Goal: Information Seeking & Learning: Understand process/instructions

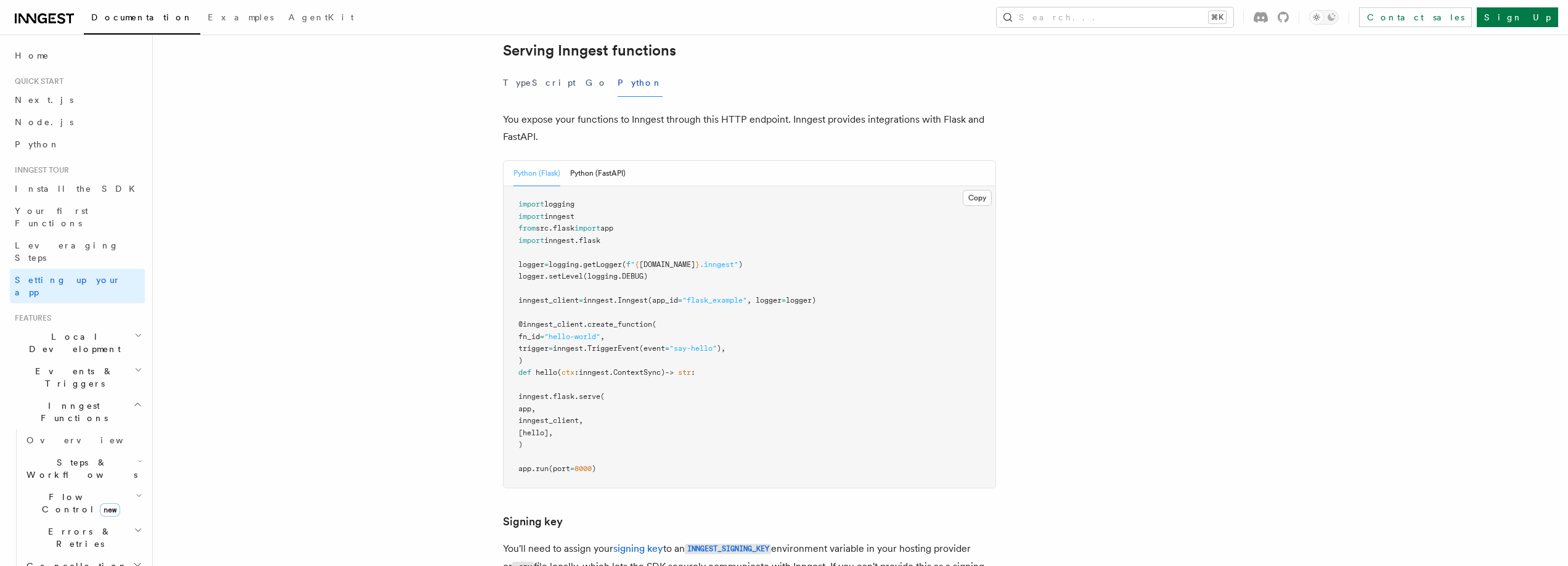
scroll to position [428, 0]
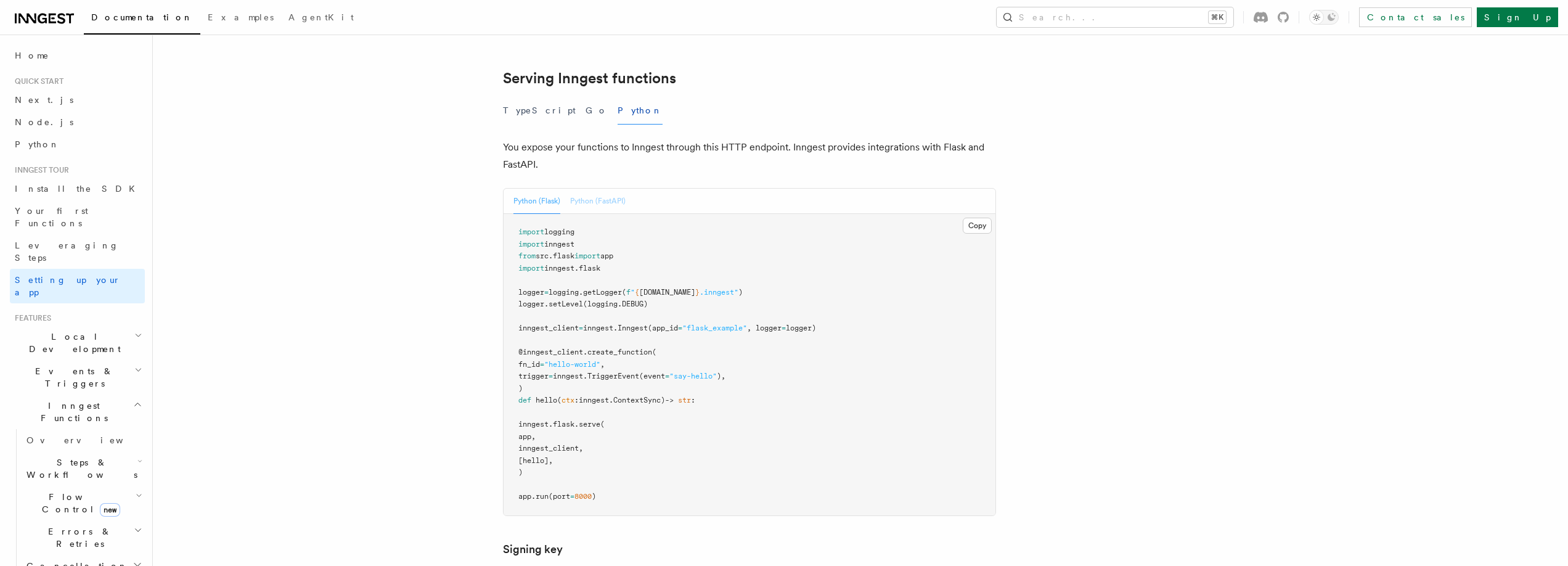
click at [594, 188] on button "Python (FastAPI)" at bounding box center [598, 201] width 55 height 25
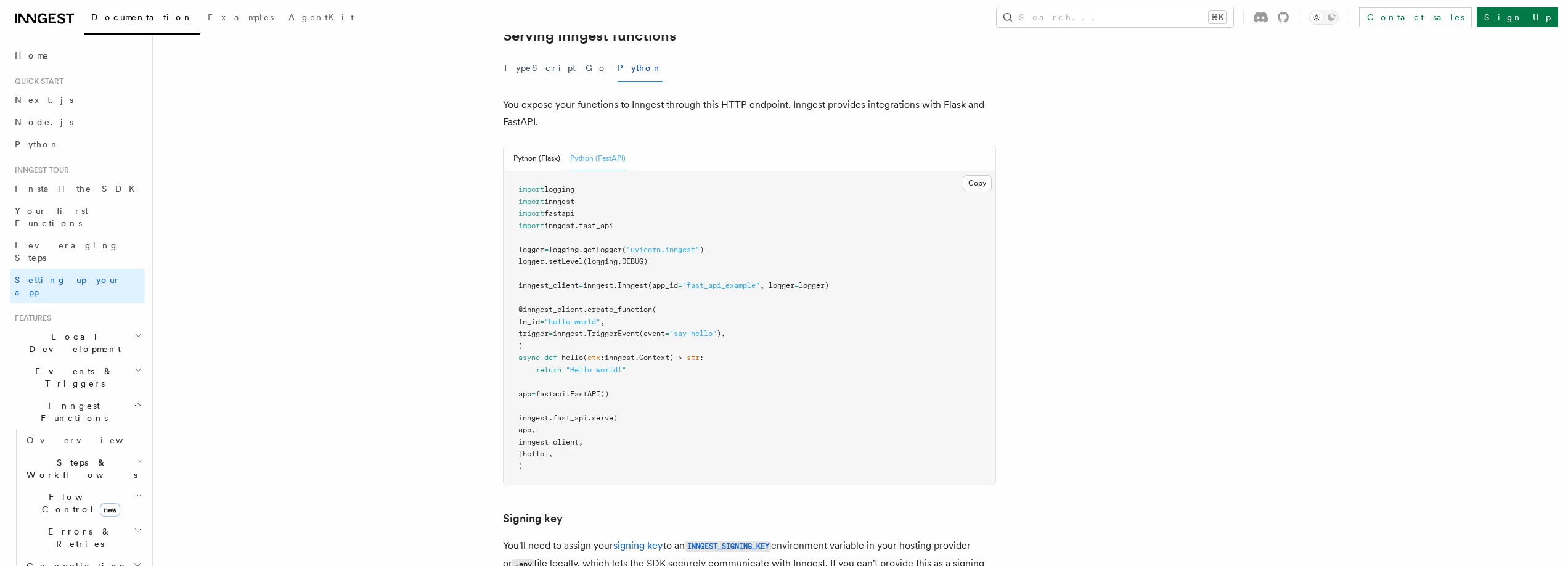
scroll to position [480, 0]
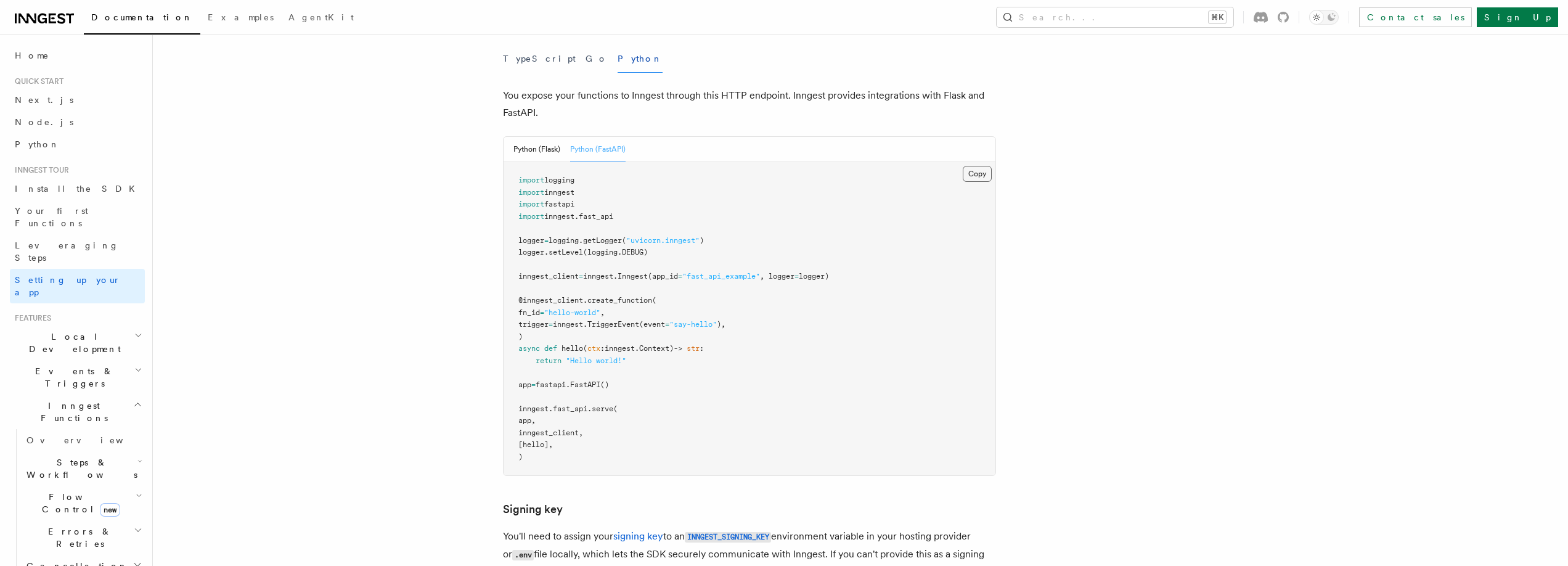
click at [976, 166] on button "Copy Copied" at bounding box center [977, 174] width 29 height 16
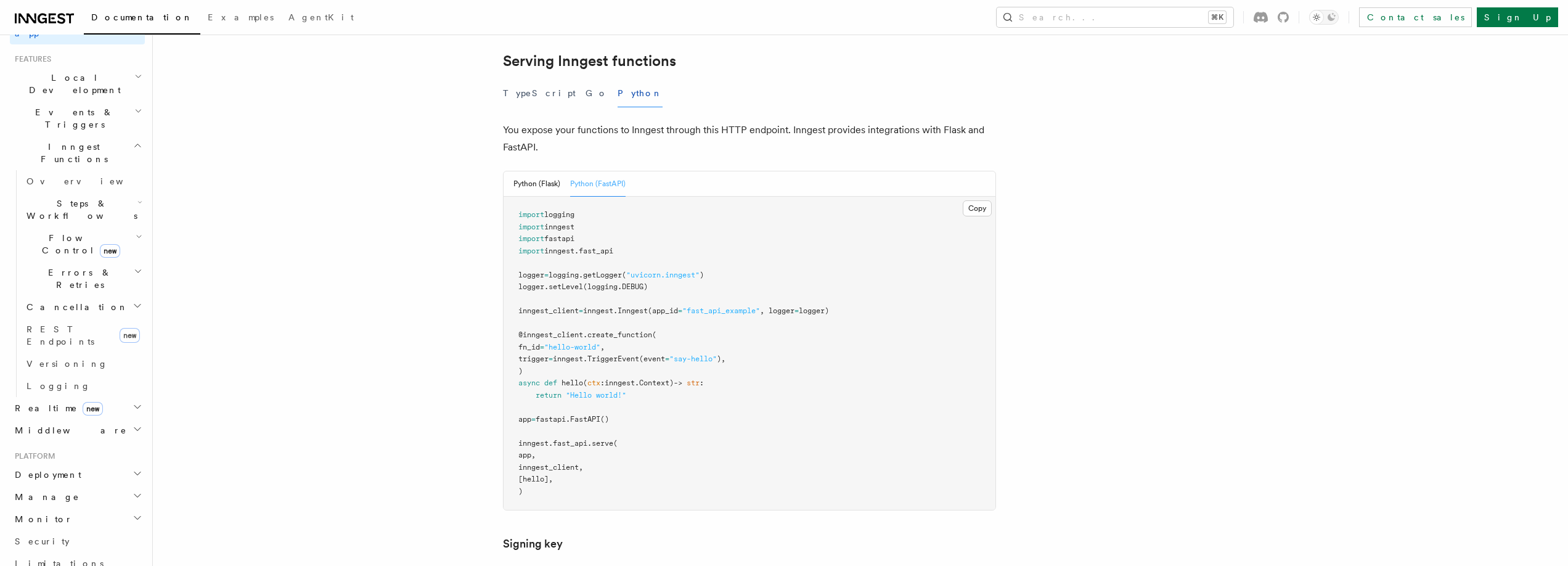
scroll to position [445, 0]
click at [39, 350] on span "Security" at bounding box center [43, 355] width 55 height 10
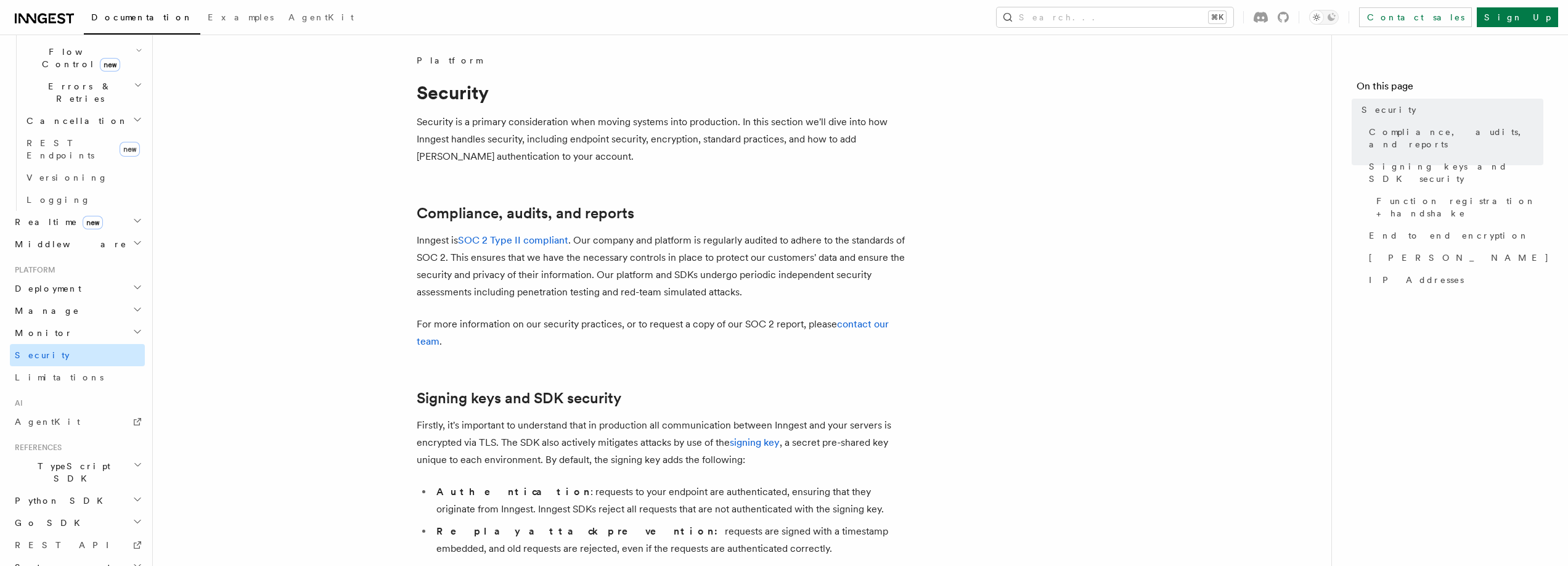
click at [75, 344] on link "Security" at bounding box center [77, 355] width 135 height 22
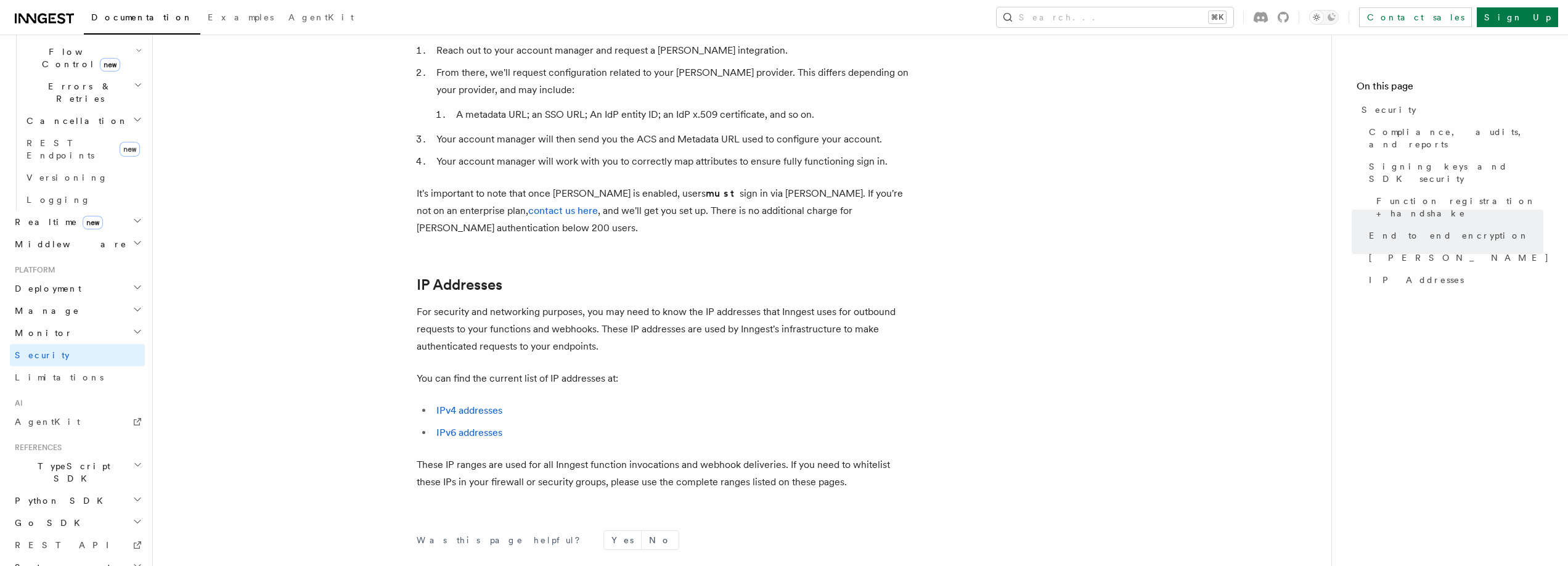
scroll to position [1440, 0]
click at [41, 372] on span "Limitations" at bounding box center [59, 377] width 89 height 10
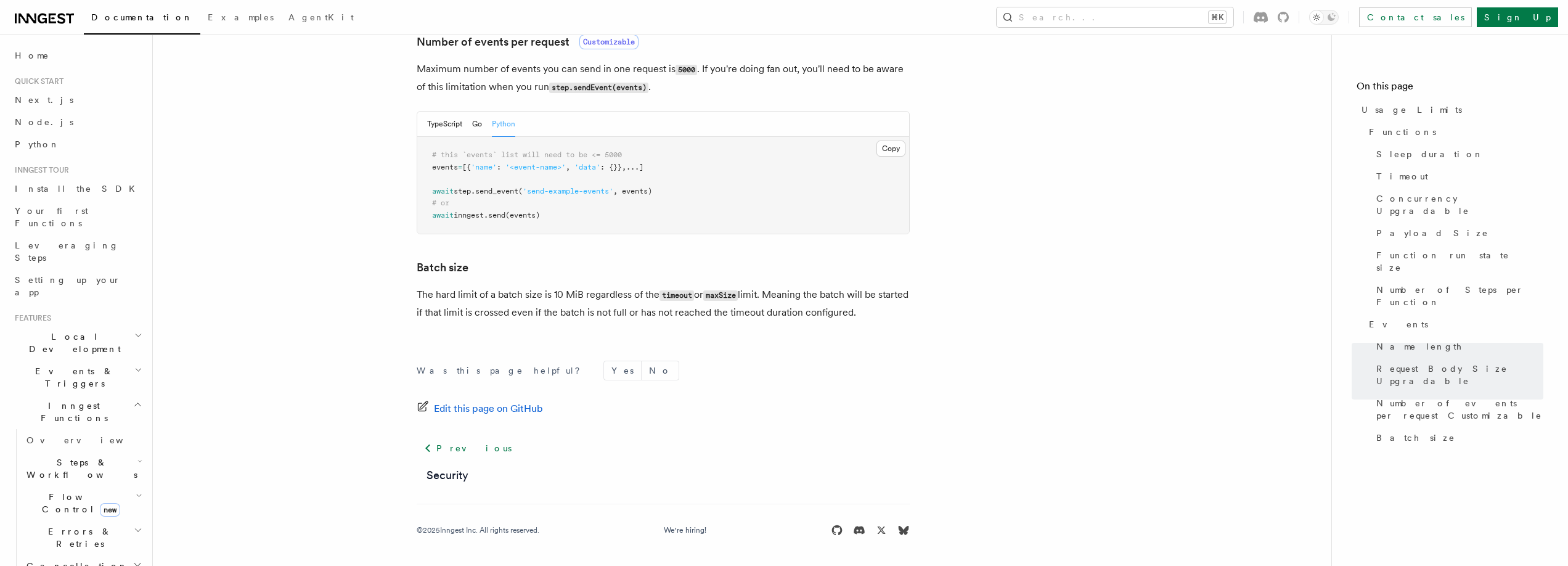
click at [135, 330] on icon "button" at bounding box center [139, 335] width 8 height 10
click at [54, 366] on span "Overview" at bounding box center [89, 371] width 127 height 10
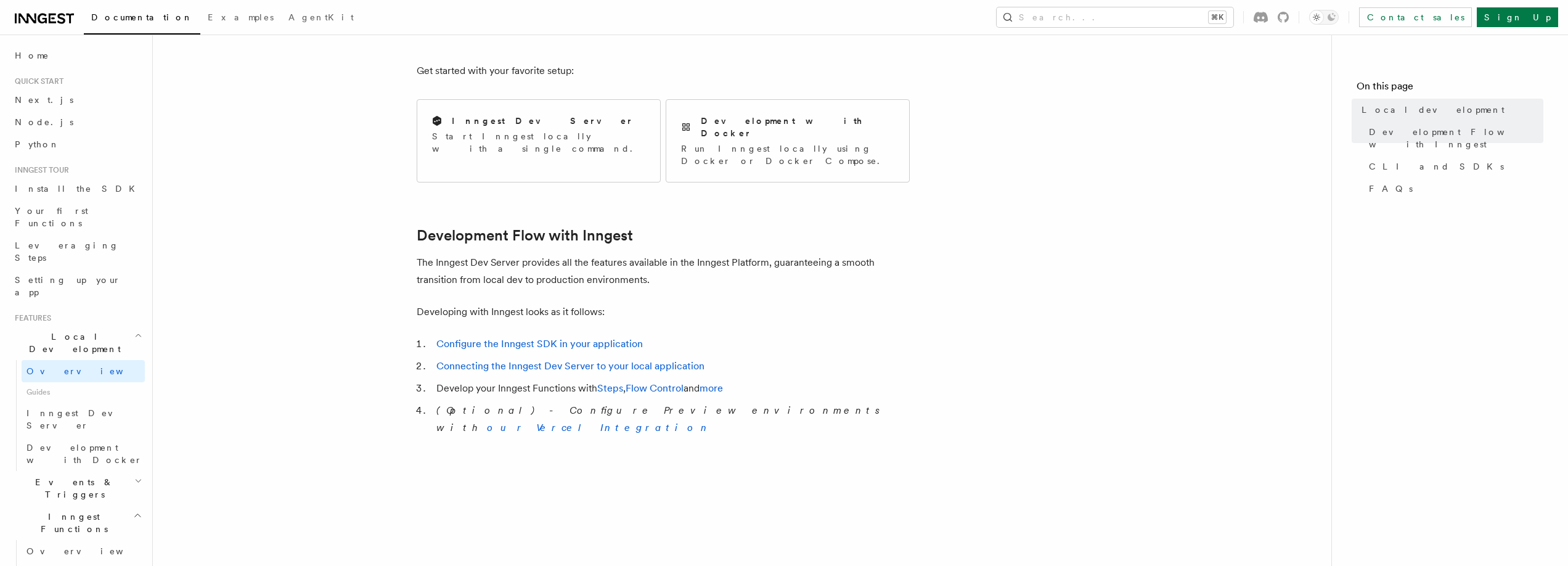
scroll to position [515, 0]
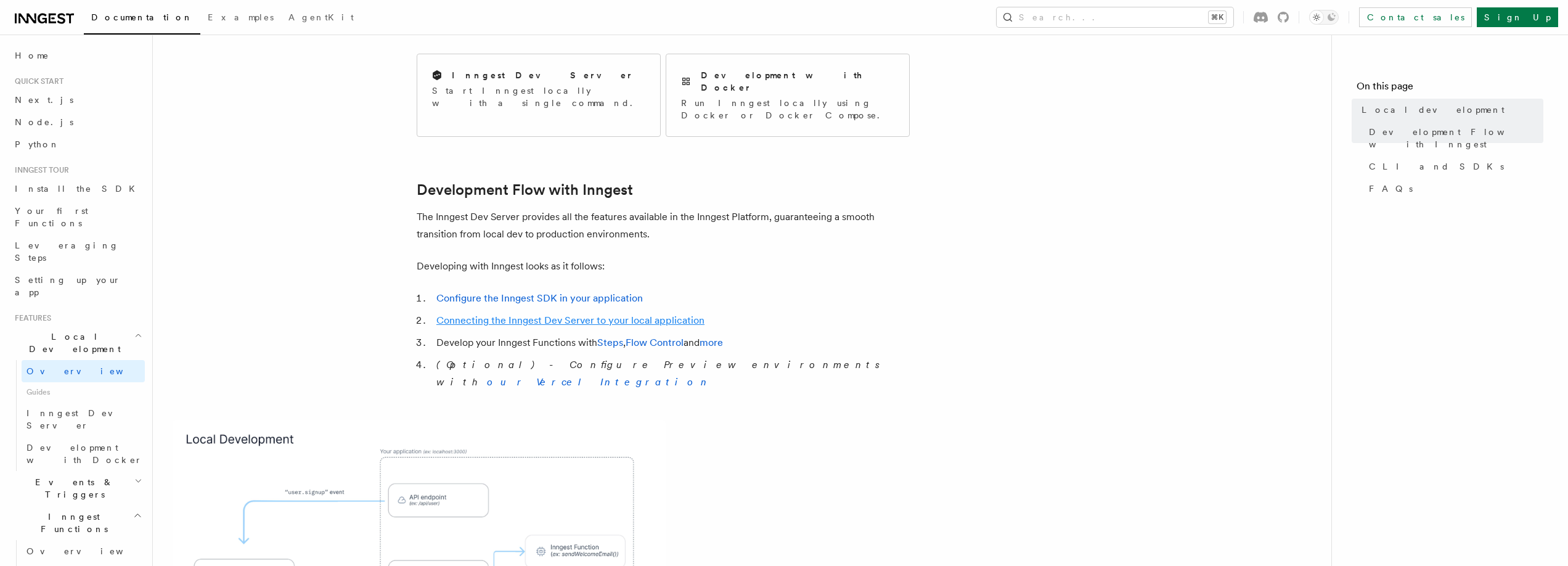
click at [588, 315] on link "Connecting the Inngest Dev Server to your local application" at bounding box center [571, 320] width 268 height 12
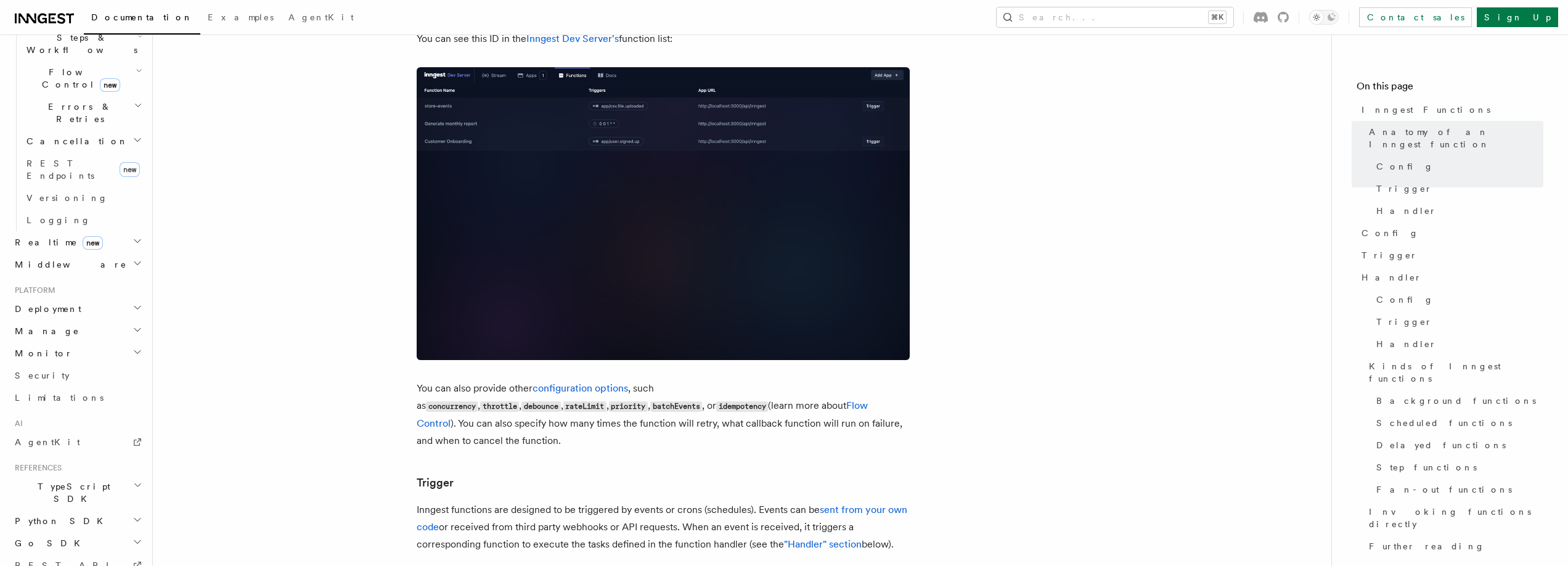
scroll to position [430, 0]
click at [105, 469] on h2 "TypeScript SDK" at bounding box center [77, 487] width 135 height 35
click at [56, 471] on link "Errors" at bounding box center [83, 482] width 123 height 22
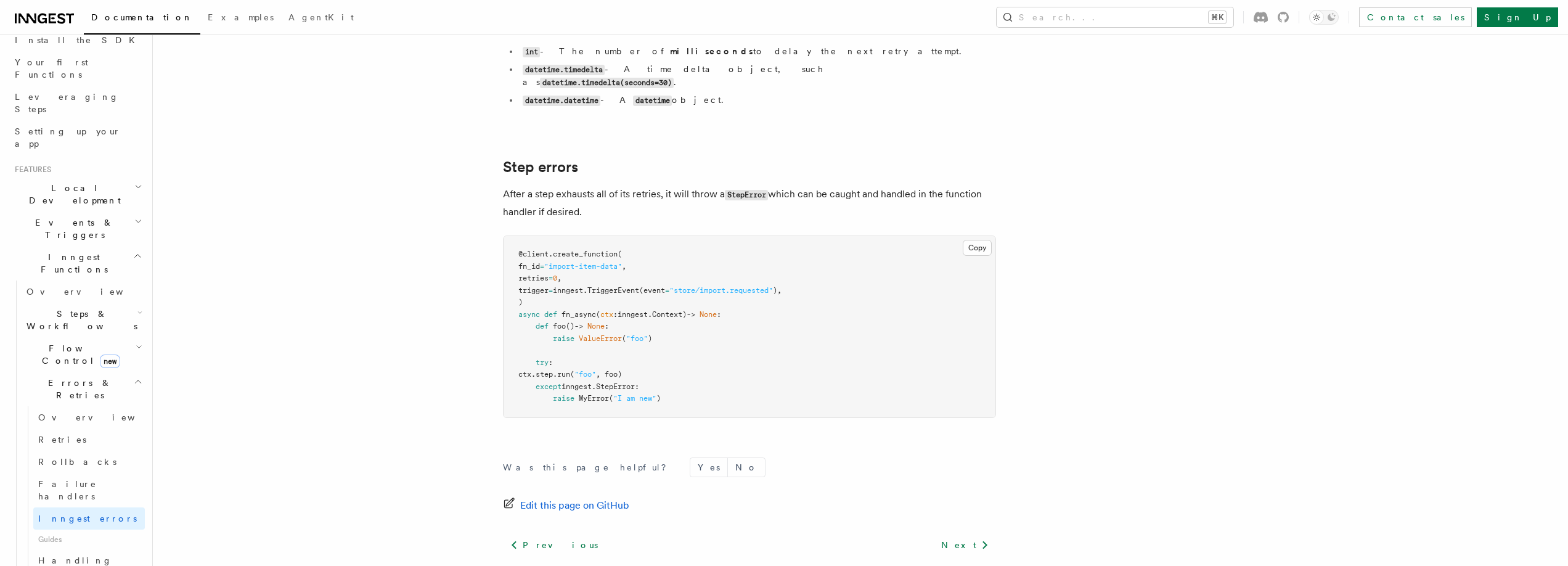
scroll to position [196, 0]
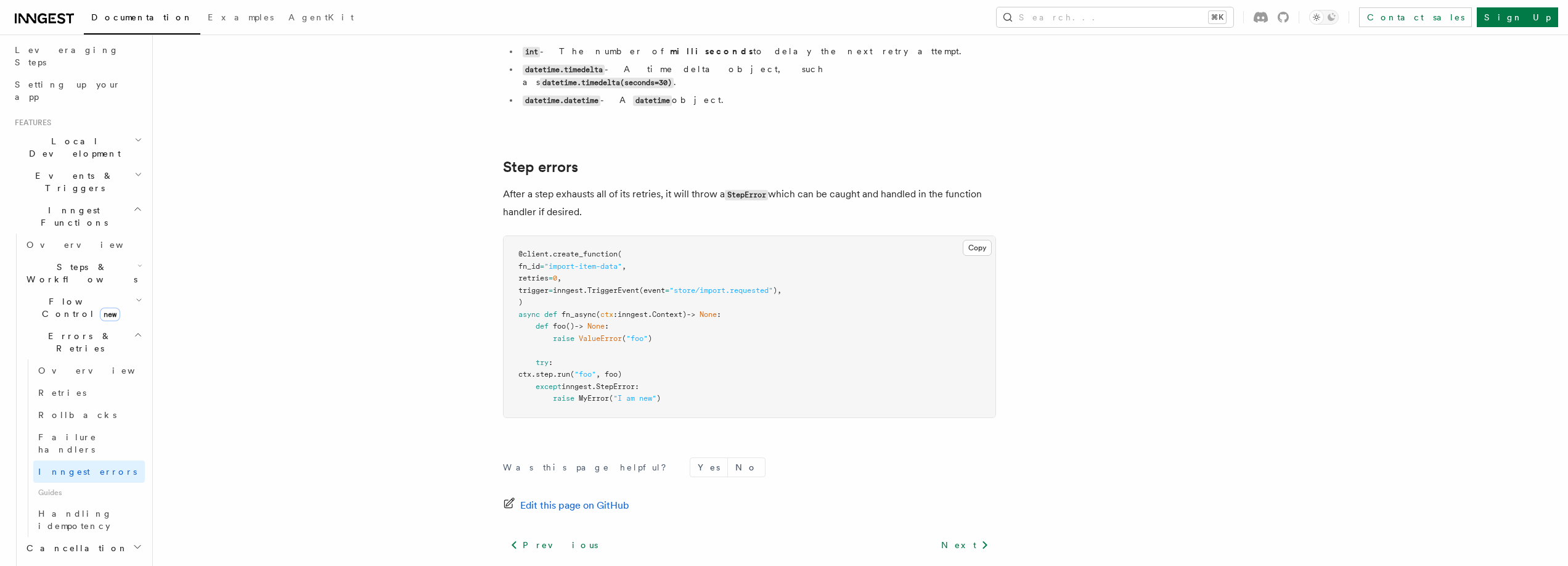
click at [129, 256] on h2 "Steps & Workflows" at bounding box center [83, 273] width 123 height 35
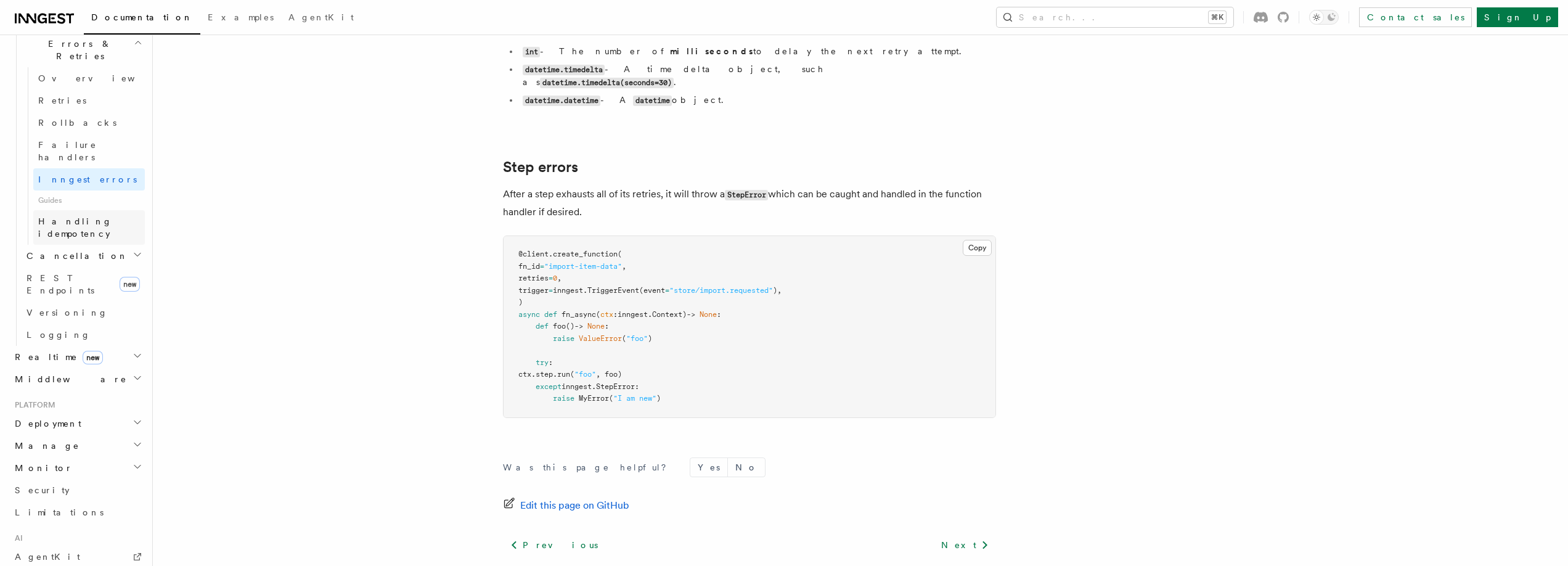
scroll to position [930, 0]
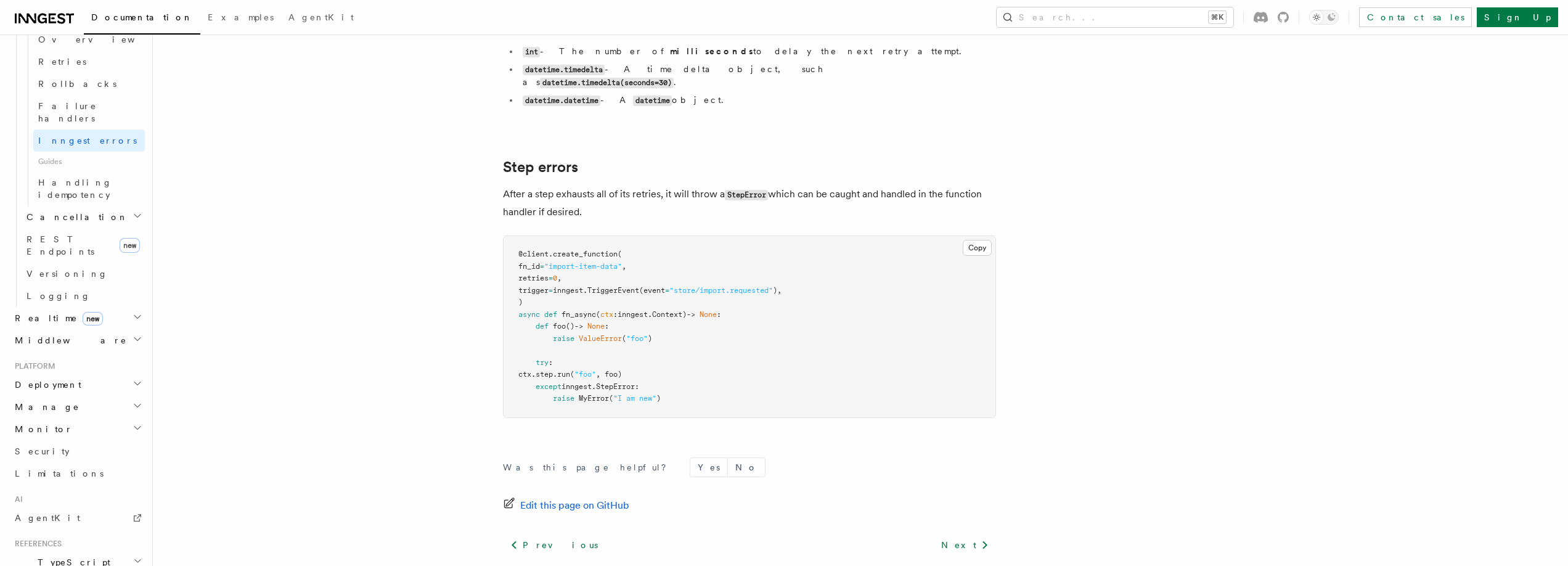
click at [91, 396] on h2 "Manage" at bounding box center [77, 407] width 135 height 22
click at [58, 424] on span "Environments" at bounding box center [79, 429] width 106 height 10
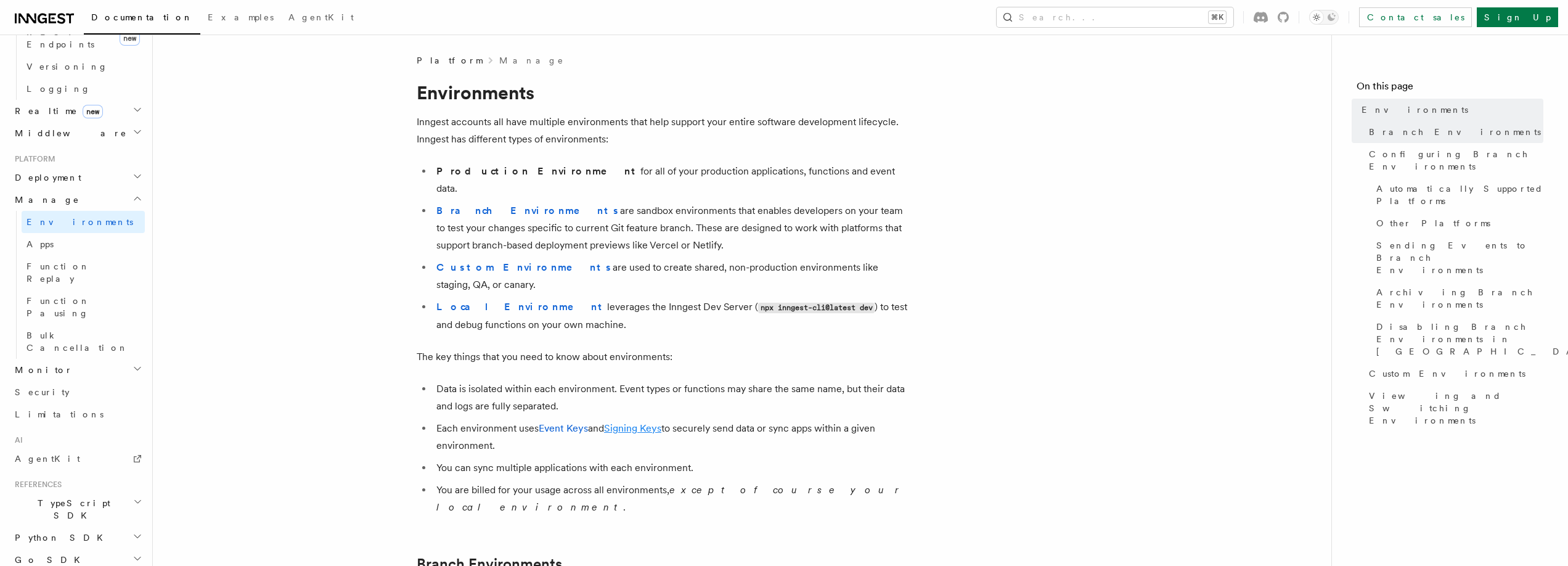
click at [636, 422] on link "Signing Keys" at bounding box center [632, 428] width 57 height 12
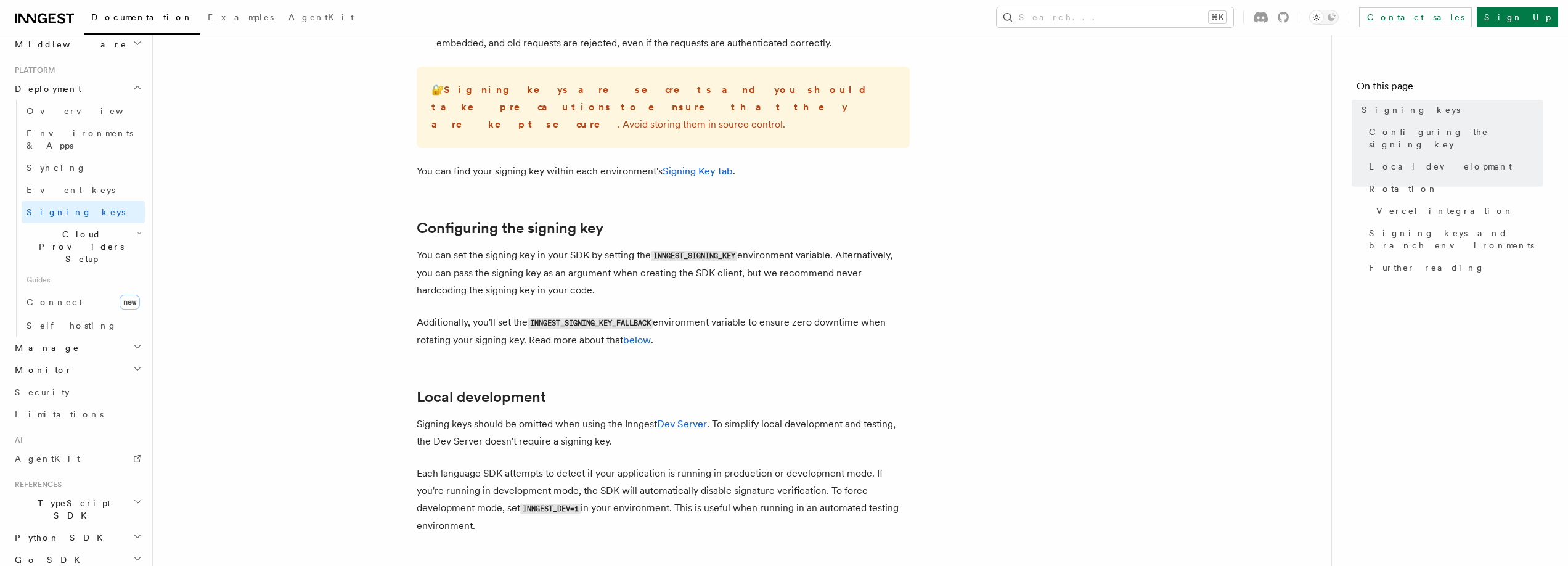
scroll to position [263, 0]
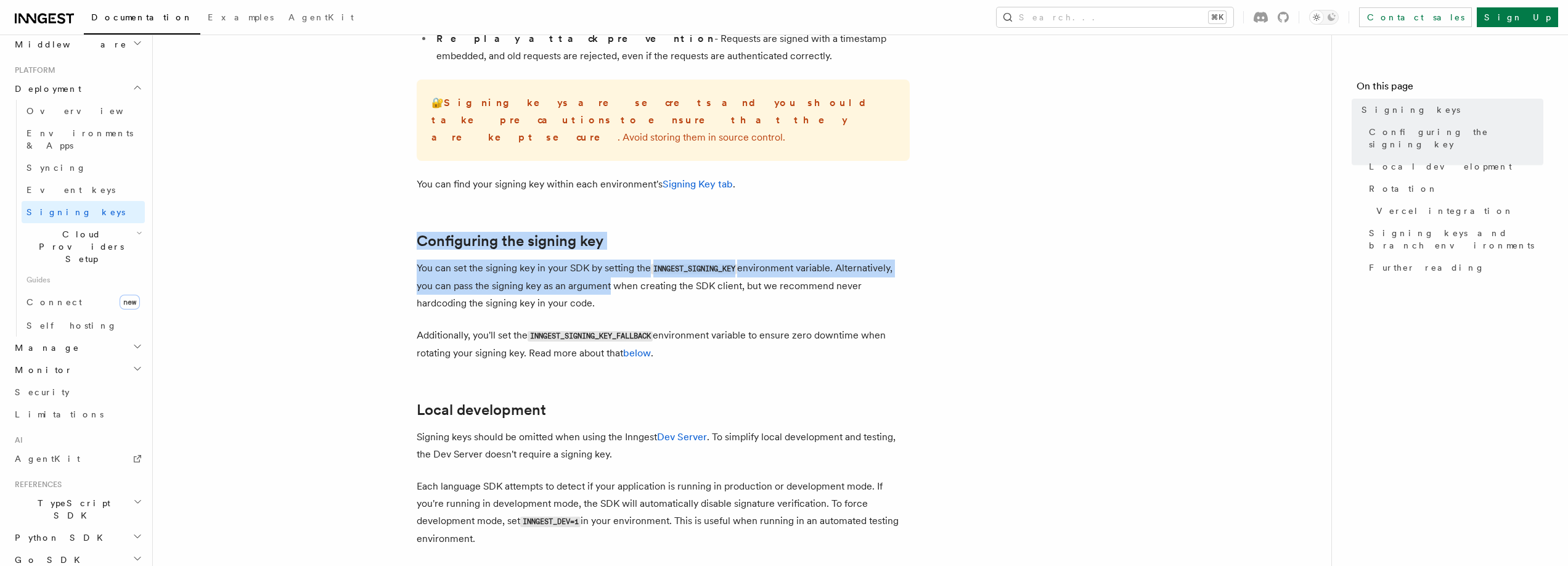
drag, startPoint x: 418, startPoint y: 209, endPoint x: 606, endPoint y: 269, distance: 197.3
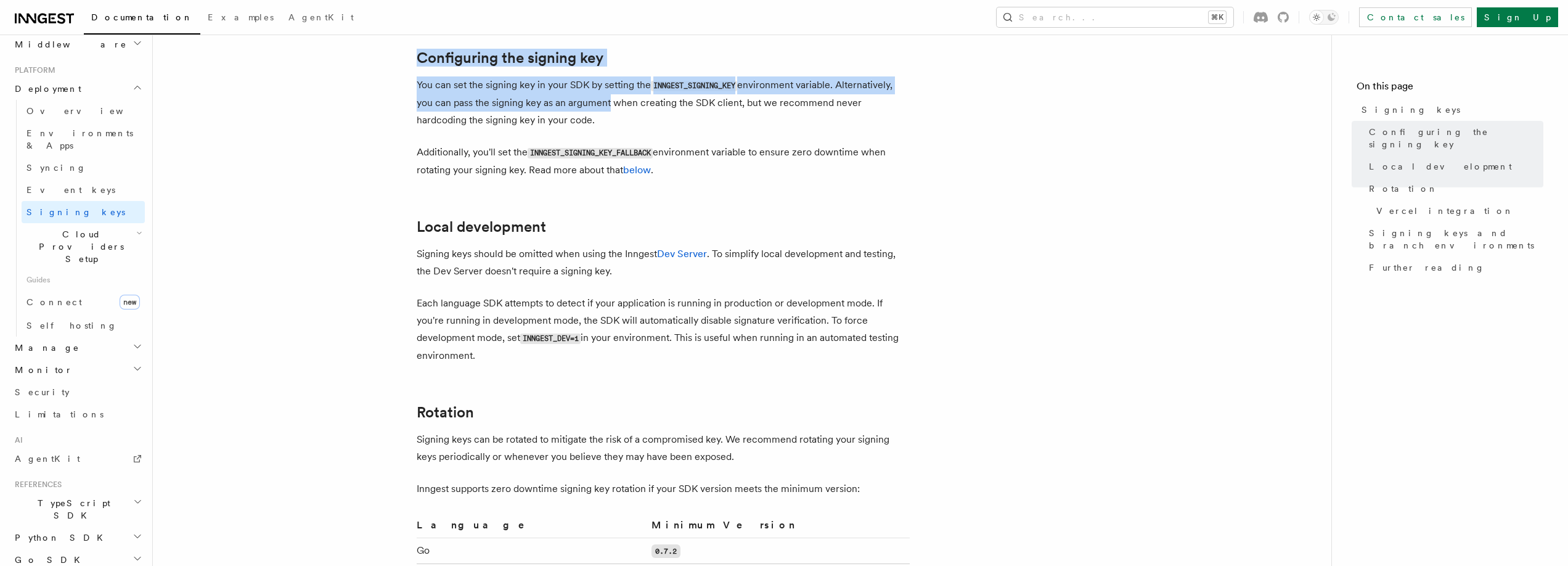
scroll to position [454, 0]
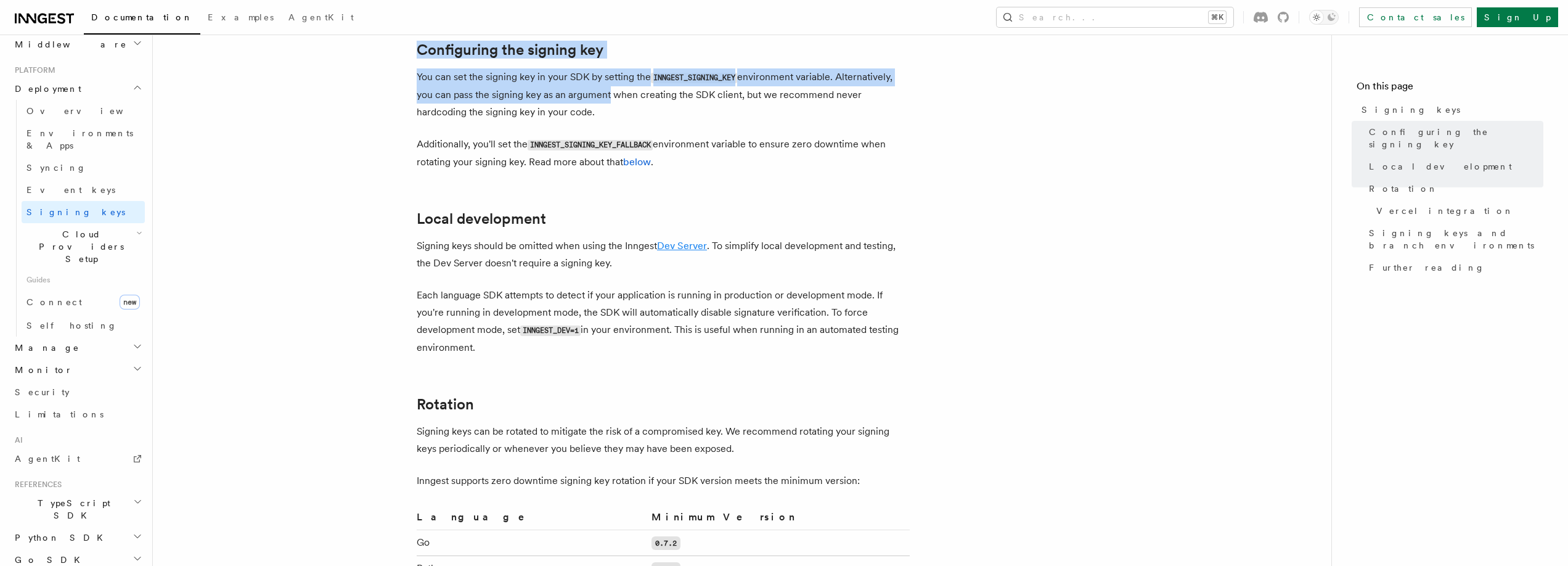
click at [668, 240] on link "Dev Server" at bounding box center [682, 246] width 50 height 12
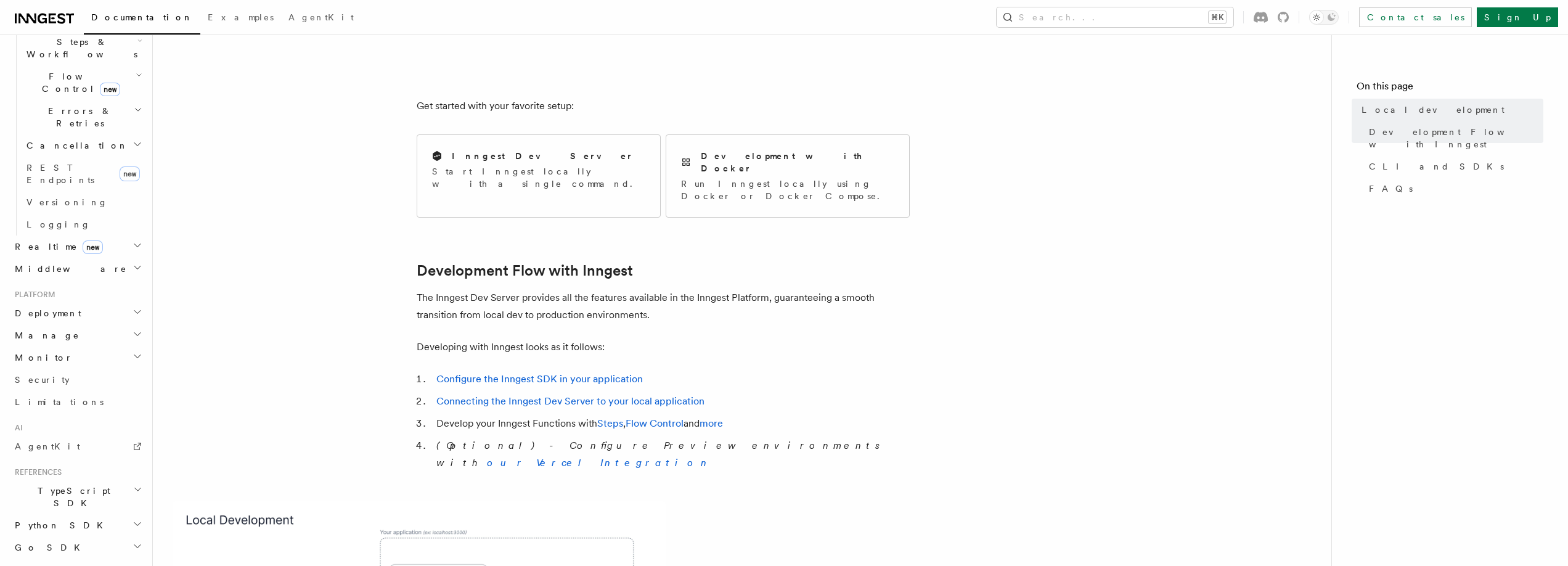
scroll to position [515, 0]
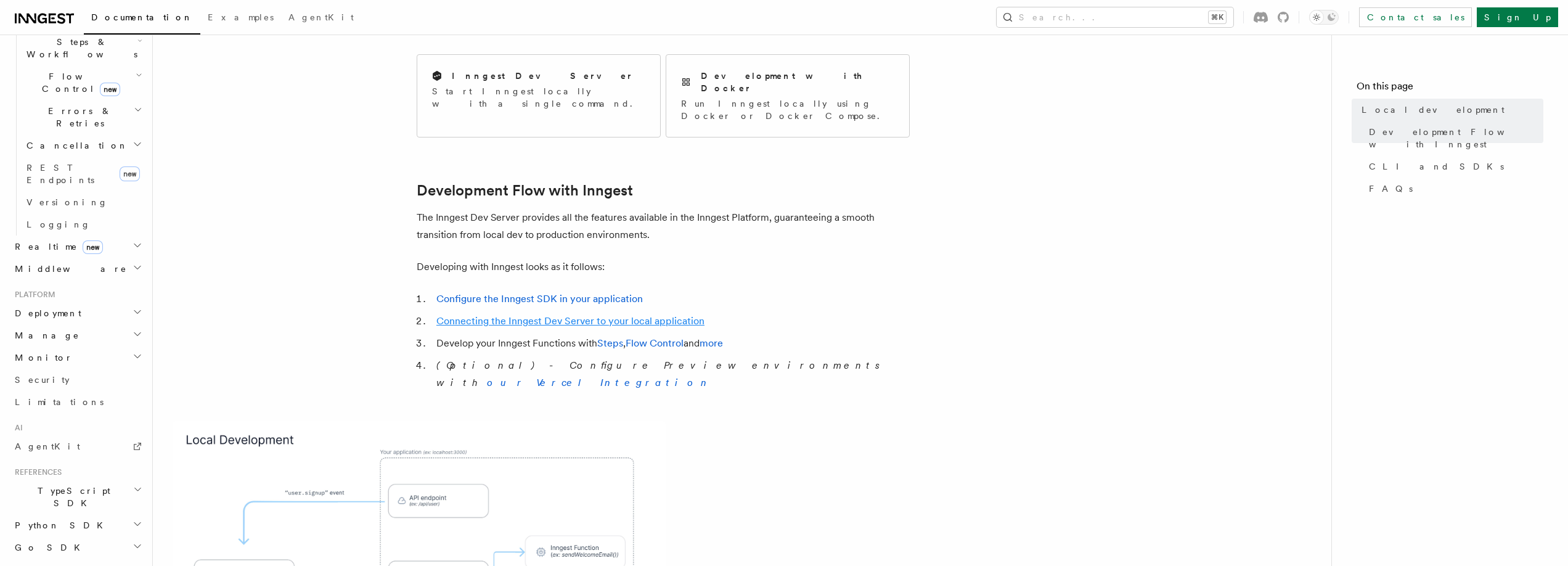
click at [587, 315] on link "Connecting the Inngest Dev Server to your local application" at bounding box center [571, 321] width 268 height 12
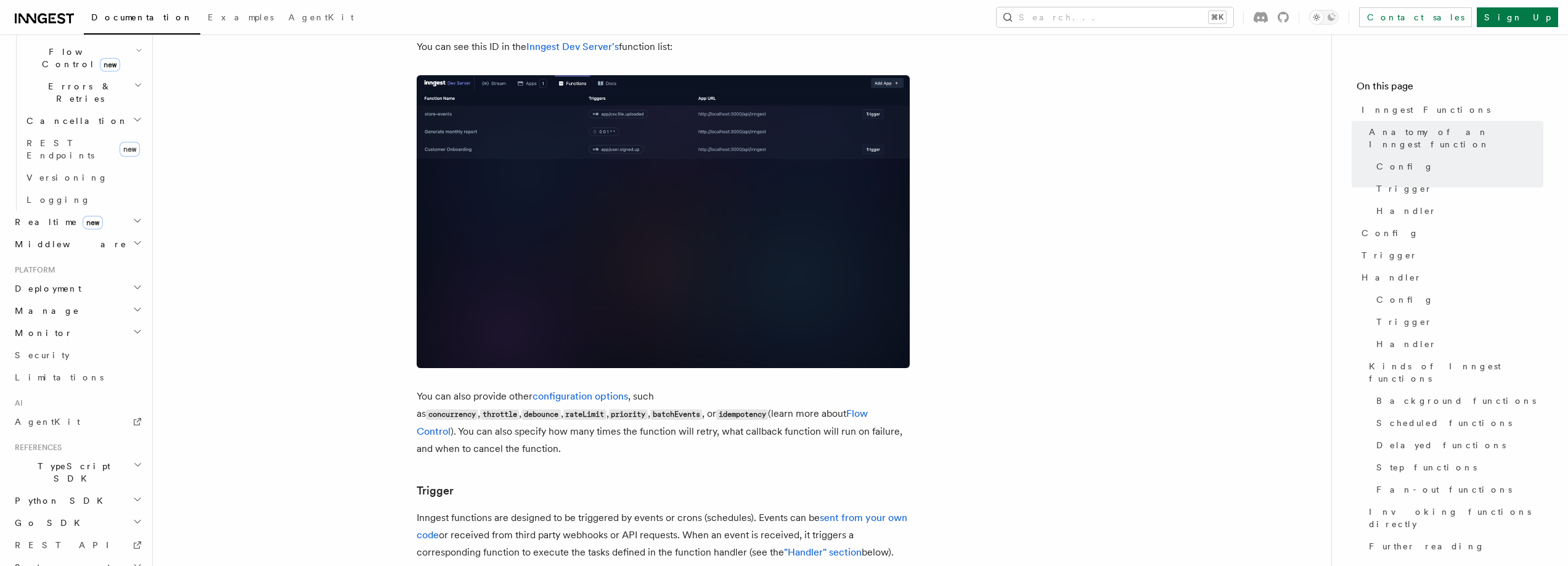
scroll to position [919, 0]
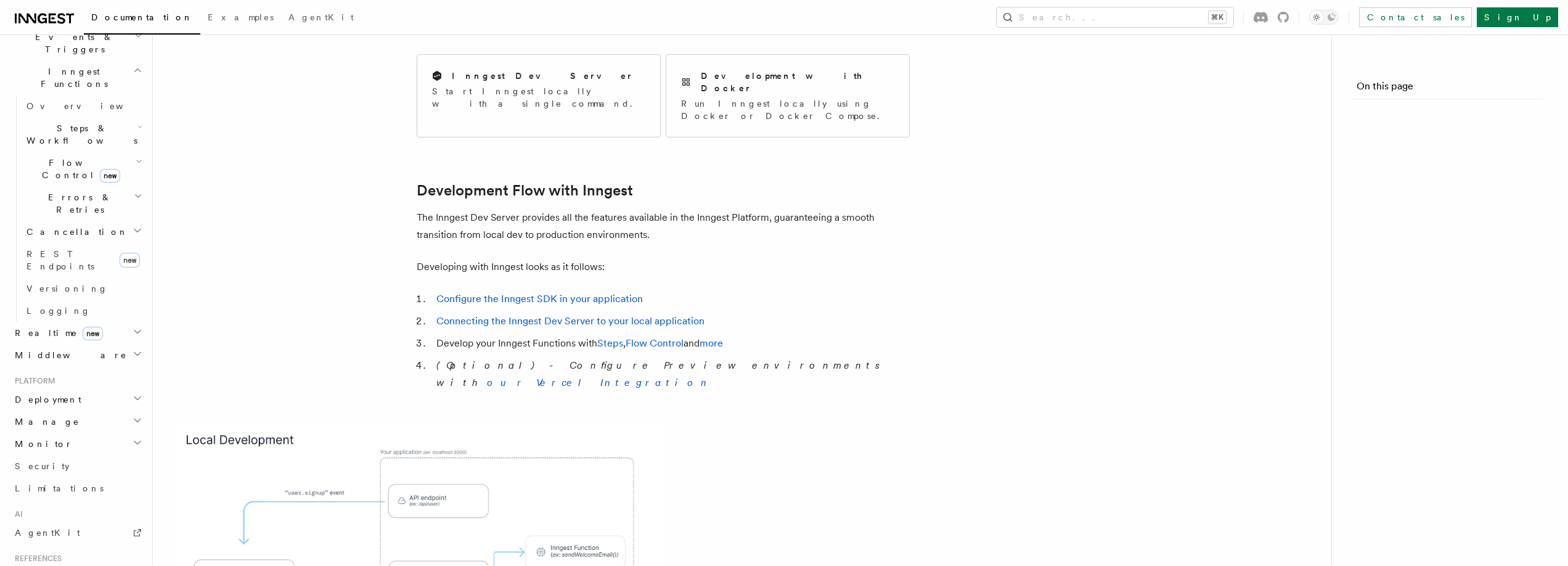
scroll to position [531, 0]
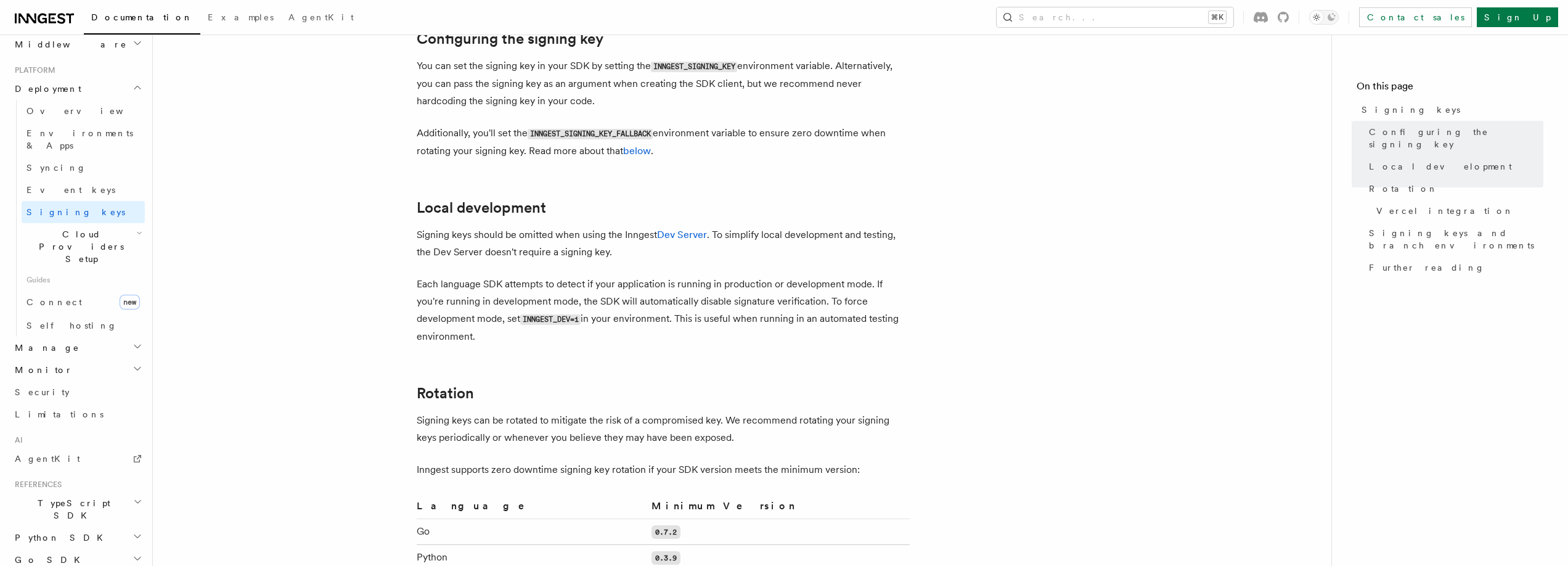
scroll to position [470, 0]
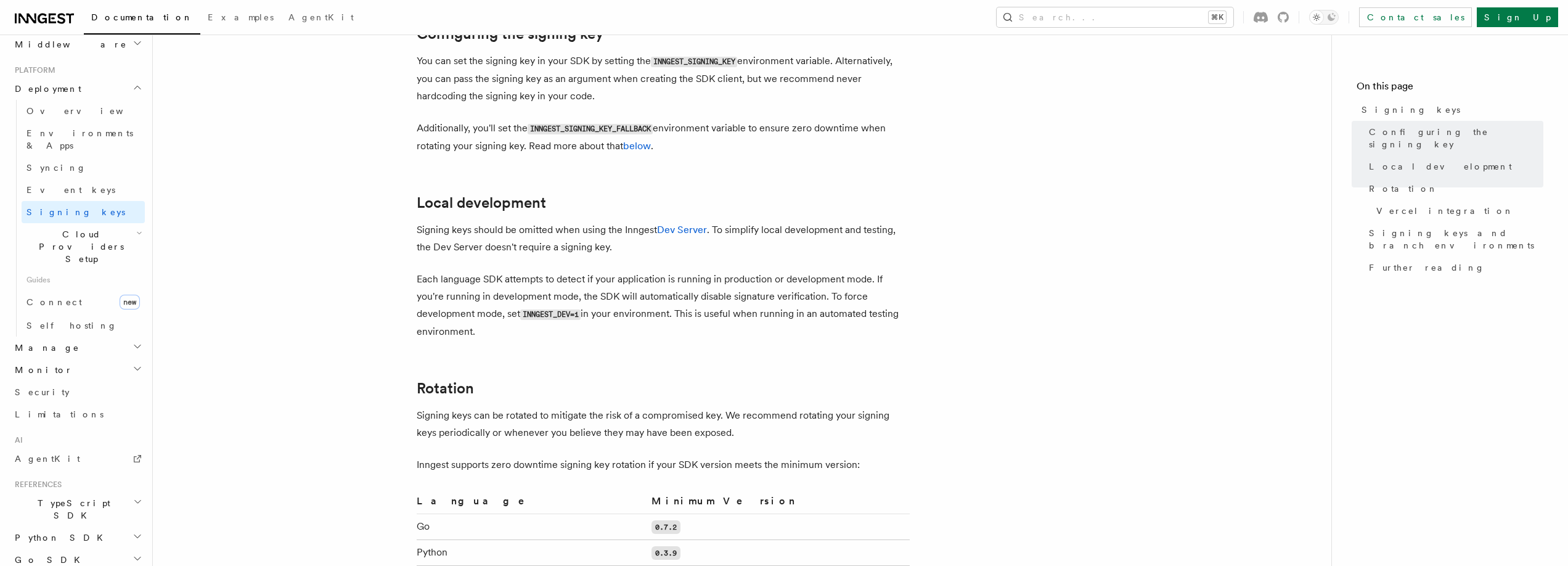
click at [412, 171] on article "Platform Deployment Signing keys Inngest uses signing keys to secure communicat…" at bounding box center [742, 513] width 1139 height 1859
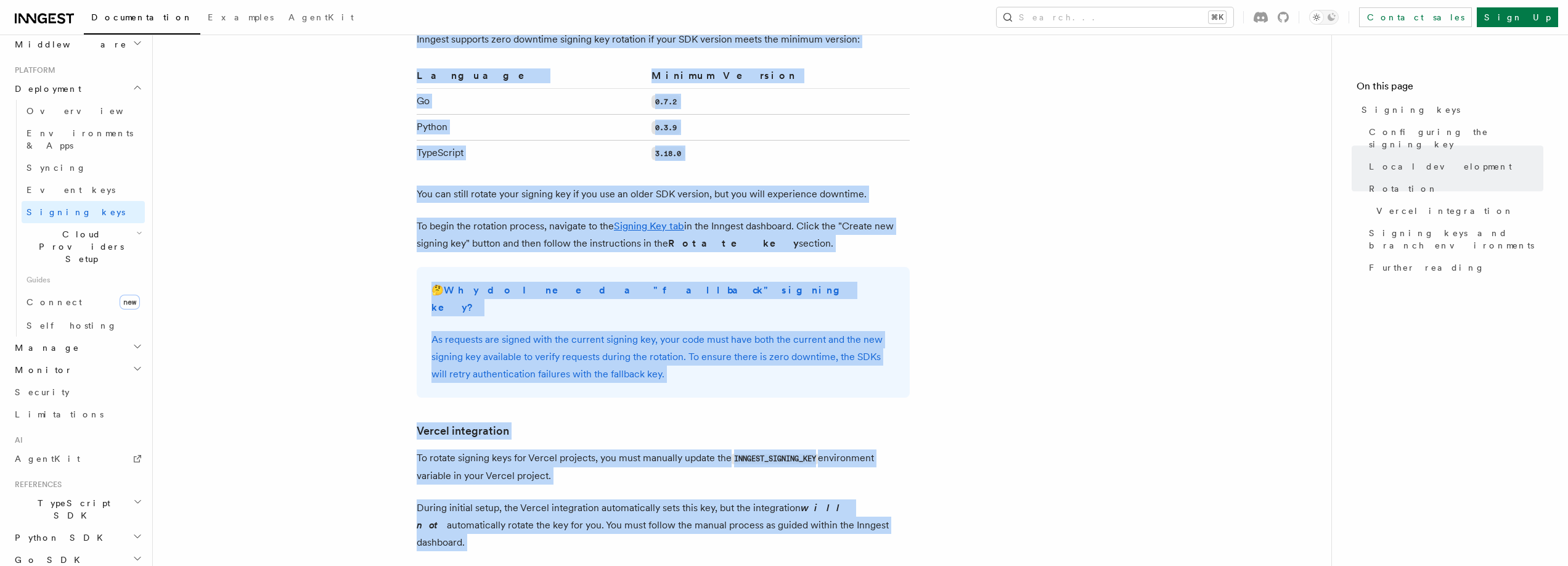
scroll to position [938, 0]
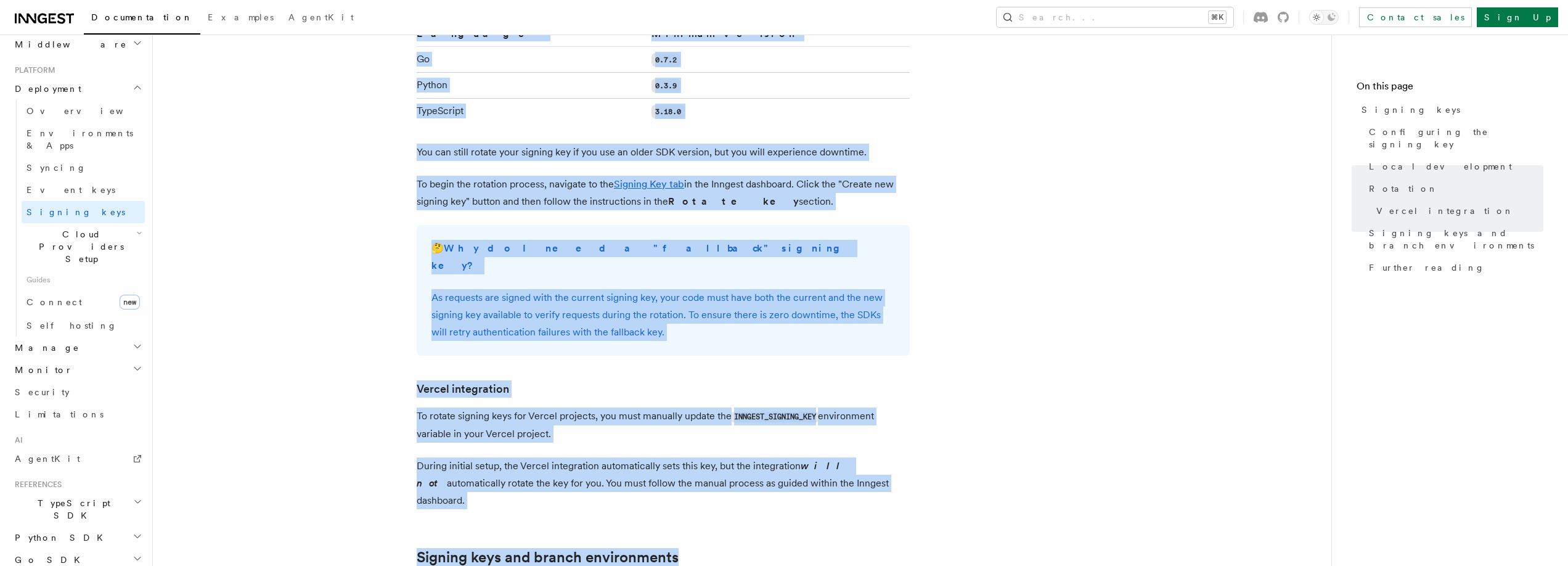
drag, startPoint x: 410, startPoint y: 178, endPoint x: 768, endPoint y: 190, distance: 358.2
click at [768, 190] on article "Platform Deployment Signing keys Inngest uses signing keys to secure communicat…" at bounding box center [742, 46] width 1139 height 1859
copy article "Local development Signing keys should be omitted when using the Inngest Dev Ser…"
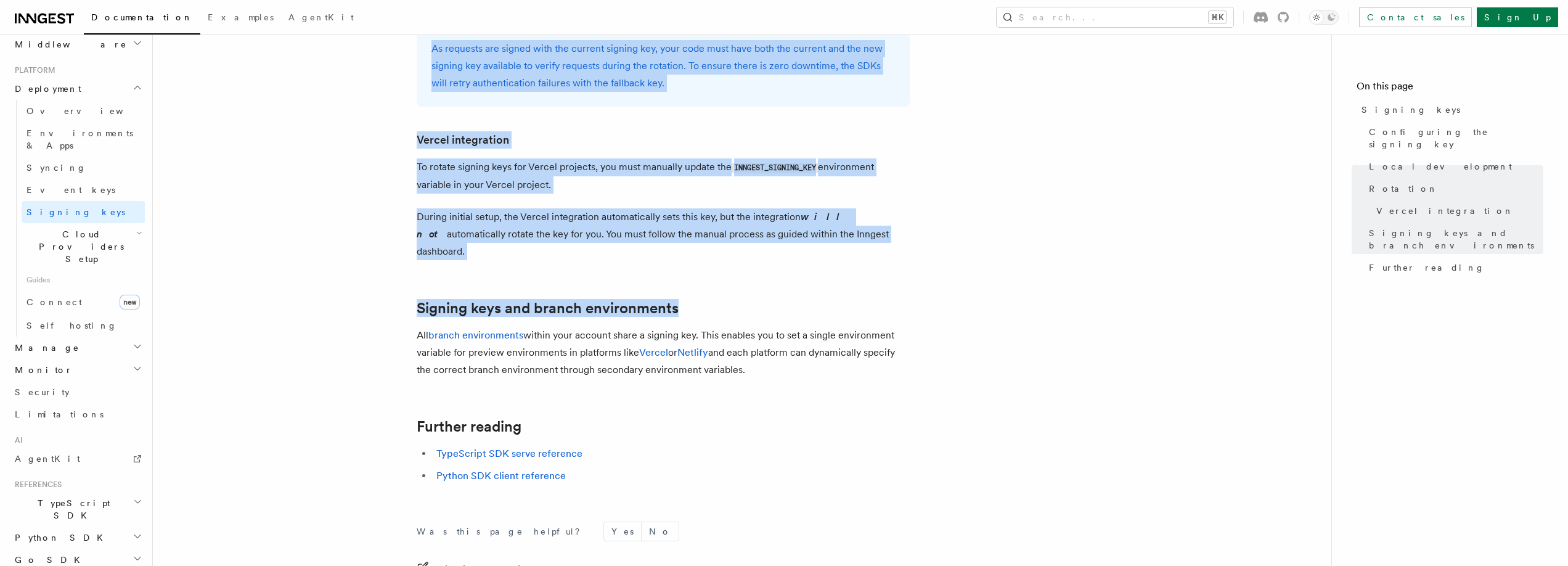
scroll to position [1295, 0]
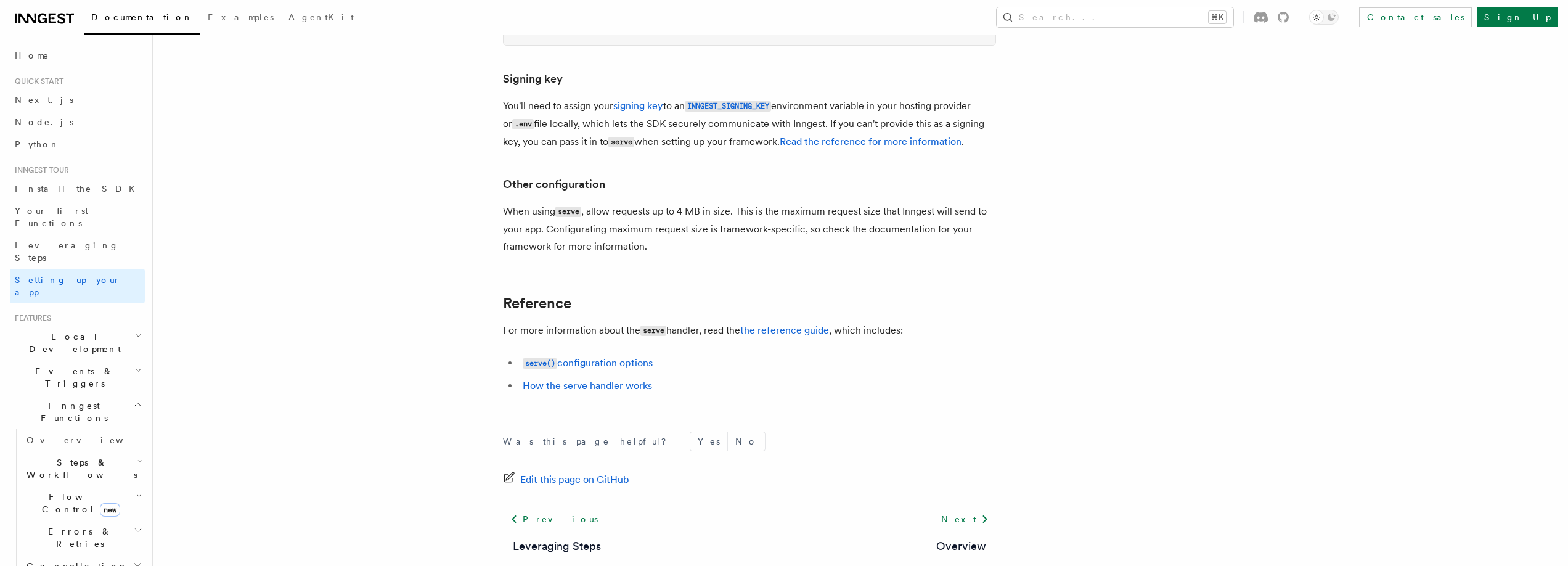
scroll to position [903, 0]
click at [110, 326] on h2 "Local Development" at bounding box center [77, 343] width 135 height 35
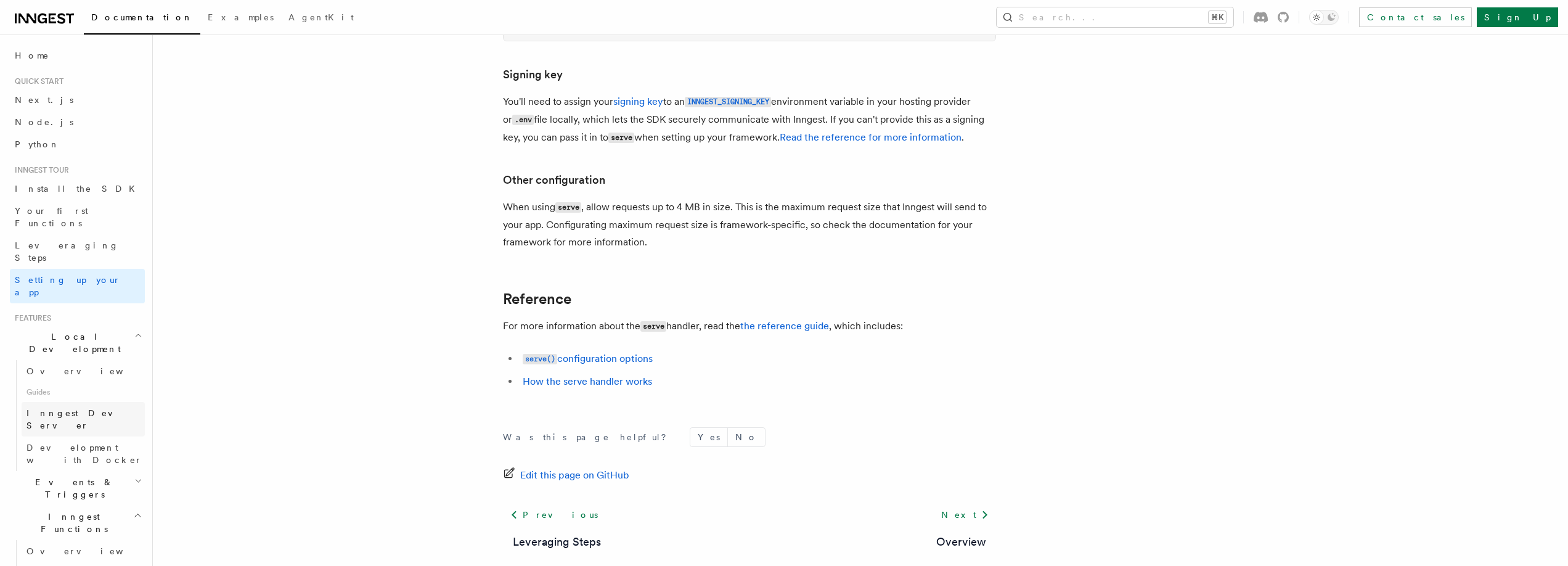
click at [89, 408] on span "Inngest Dev Server" at bounding box center [79, 419] width 106 height 22
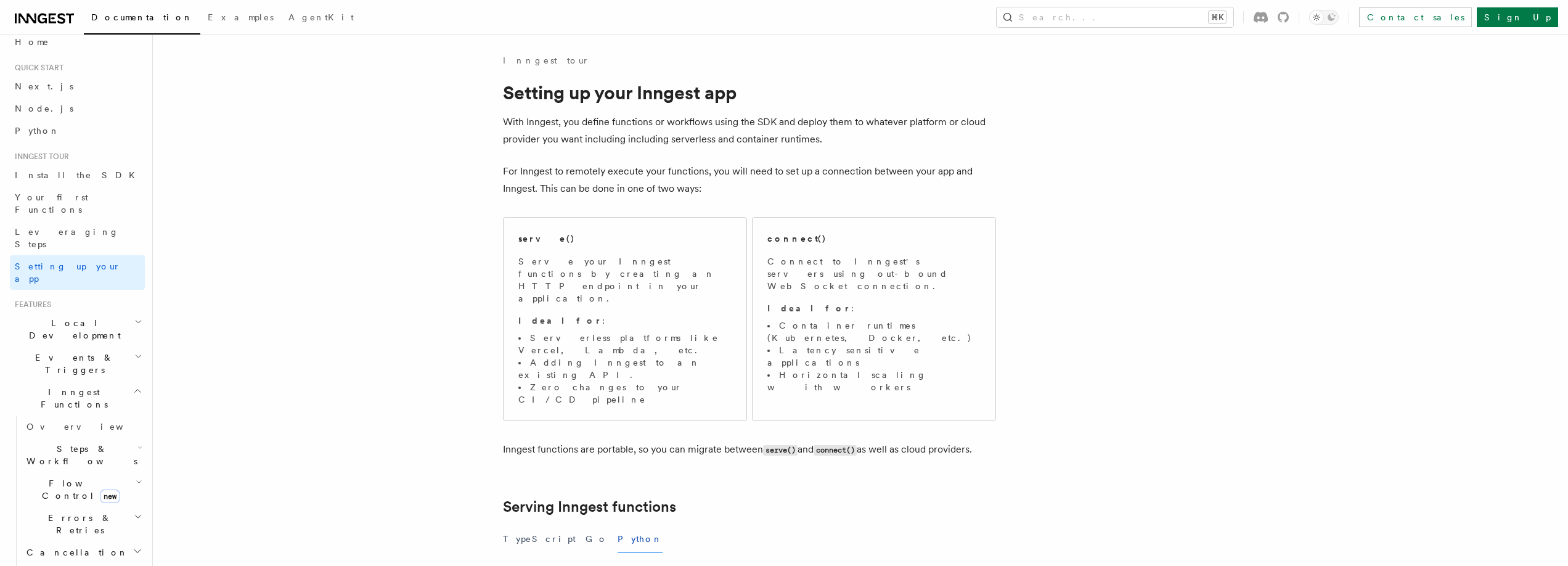
scroll to position [19, 0]
click at [102, 307] on h2 "Local Development" at bounding box center [77, 324] width 135 height 35
click at [65, 389] on span "Inngest Dev Server" at bounding box center [79, 400] width 106 height 22
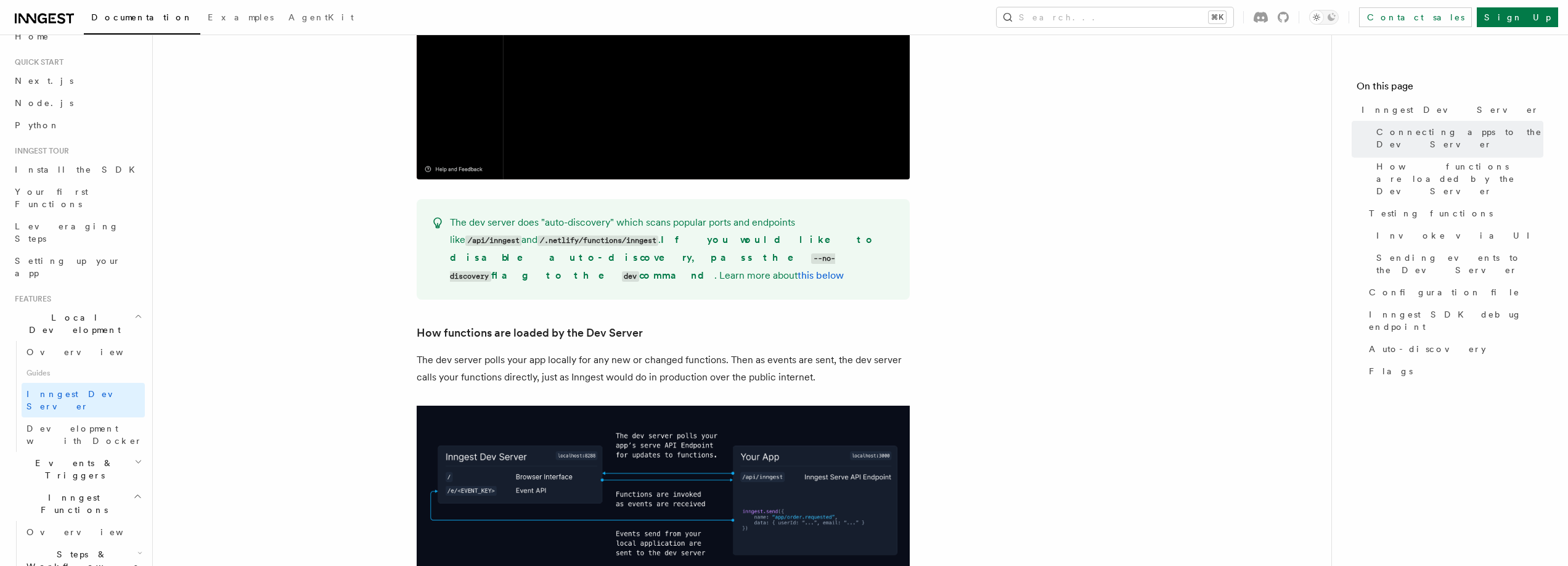
scroll to position [1343, 0]
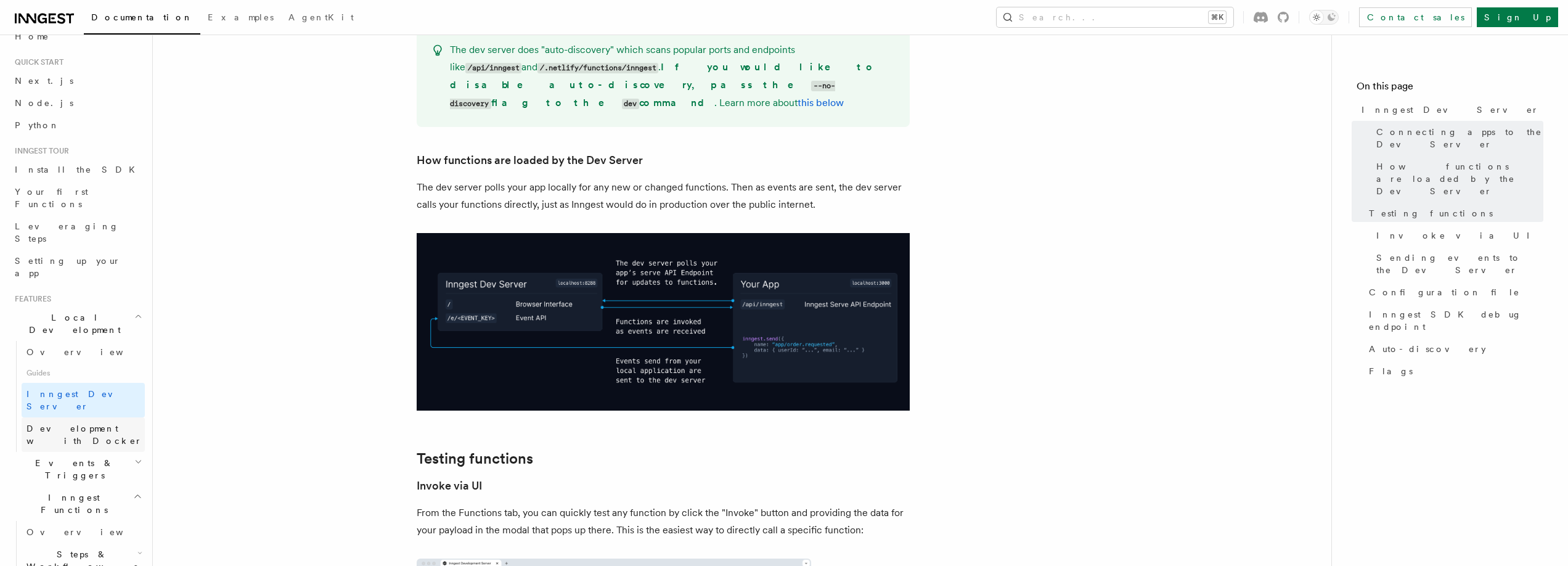
click at [86, 424] on span "Development with Docker" at bounding box center [84, 435] width 116 height 22
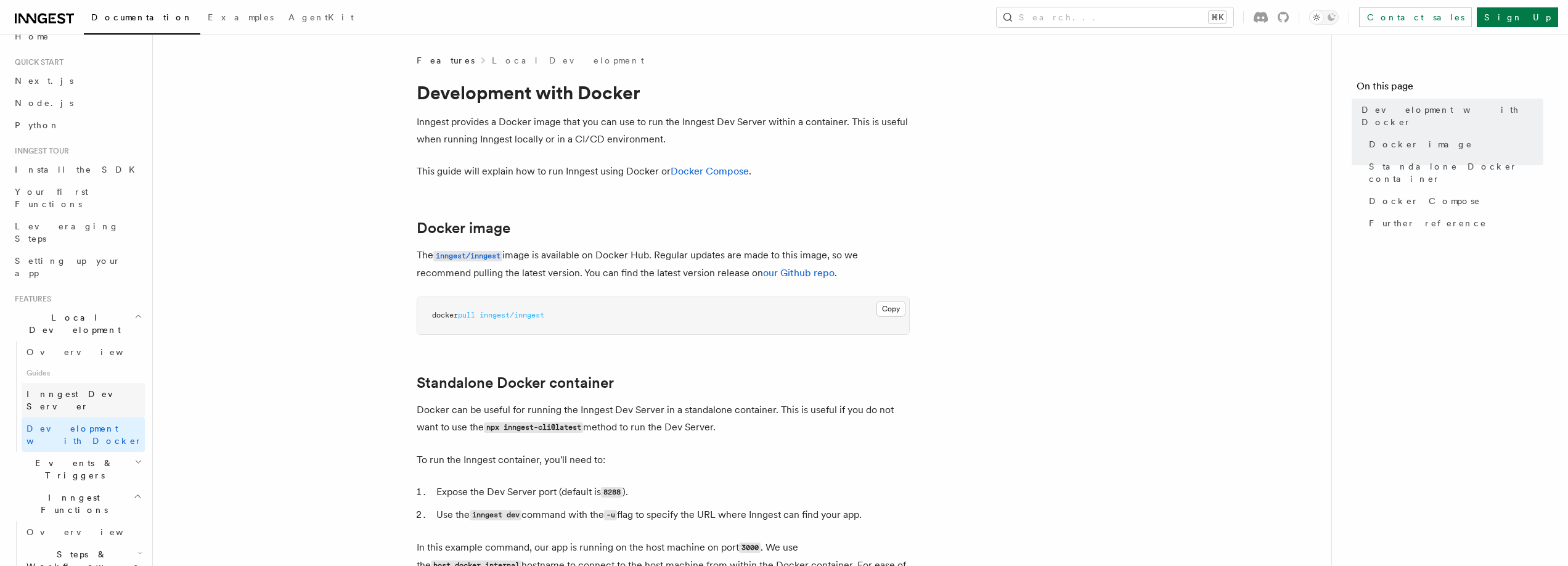
click at [83, 389] on span "Inngest Dev Server" at bounding box center [79, 400] width 106 height 22
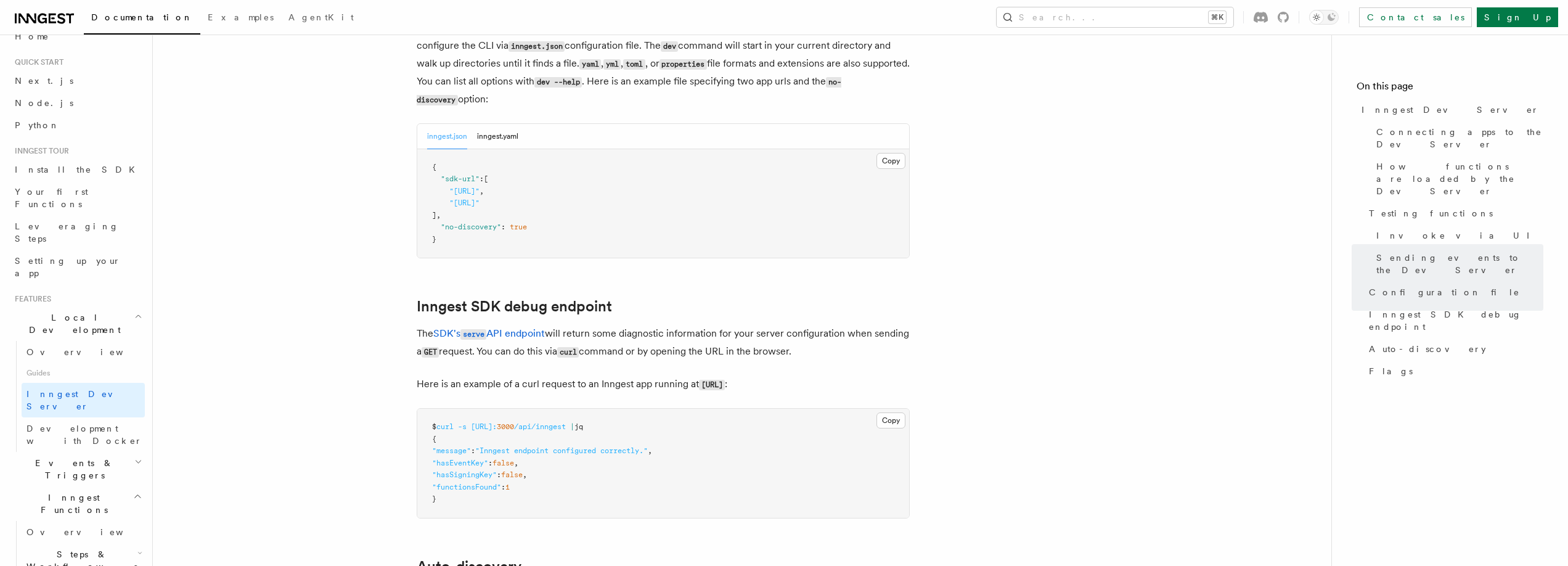
scroll to position [3247, 0]
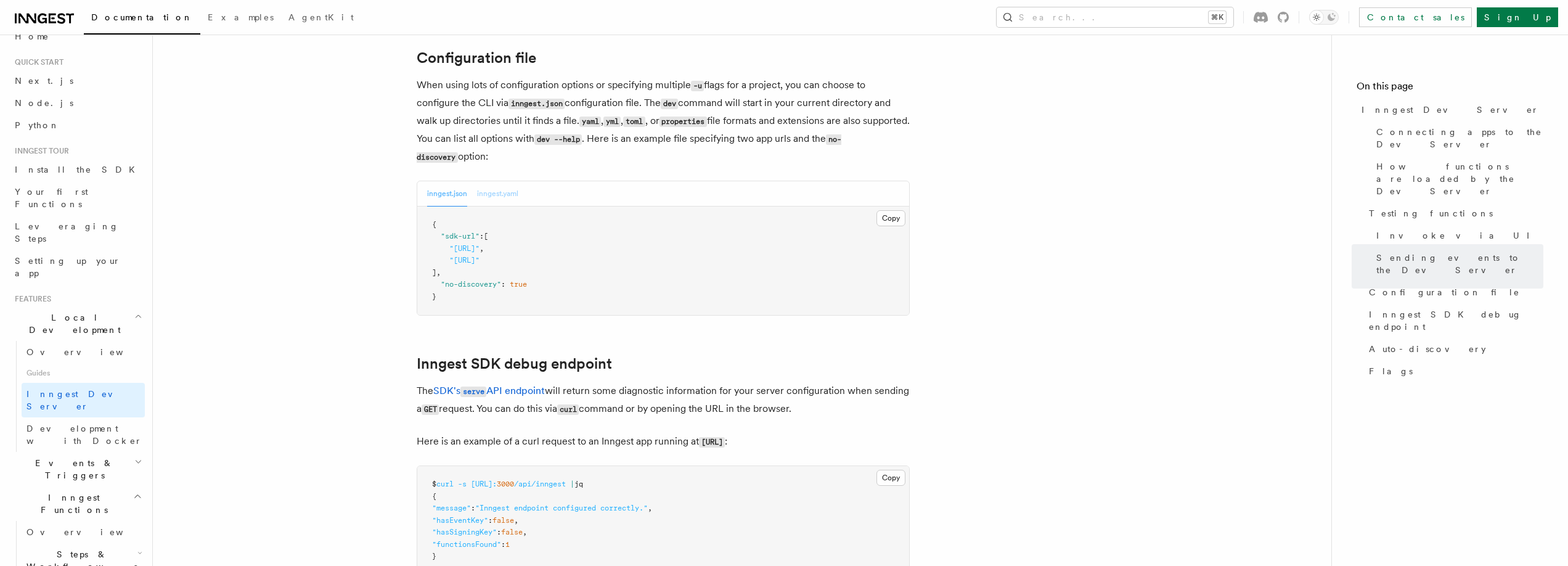
click at [503, 181] on button "inngest.yaml" at bounding box center [498, 194] width 41 height 25
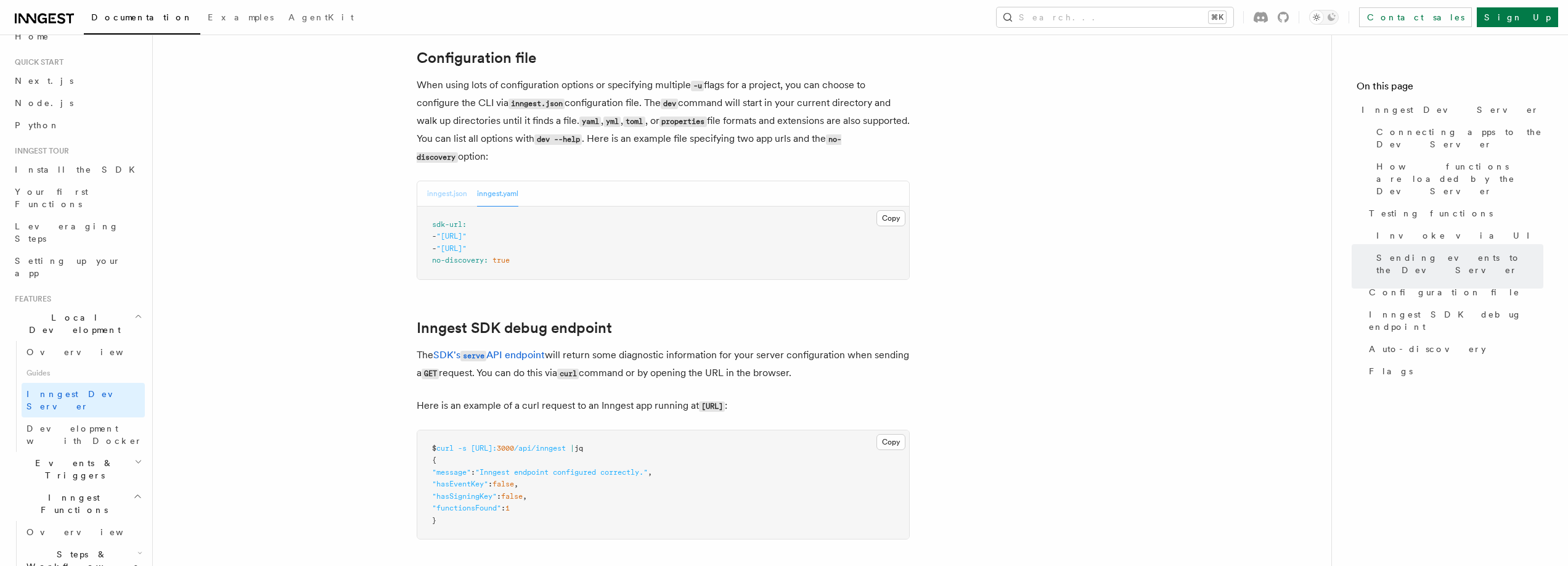
click at [453, 181] on button "inngest.json" at bounding box center [447, 194] width 40 height 25
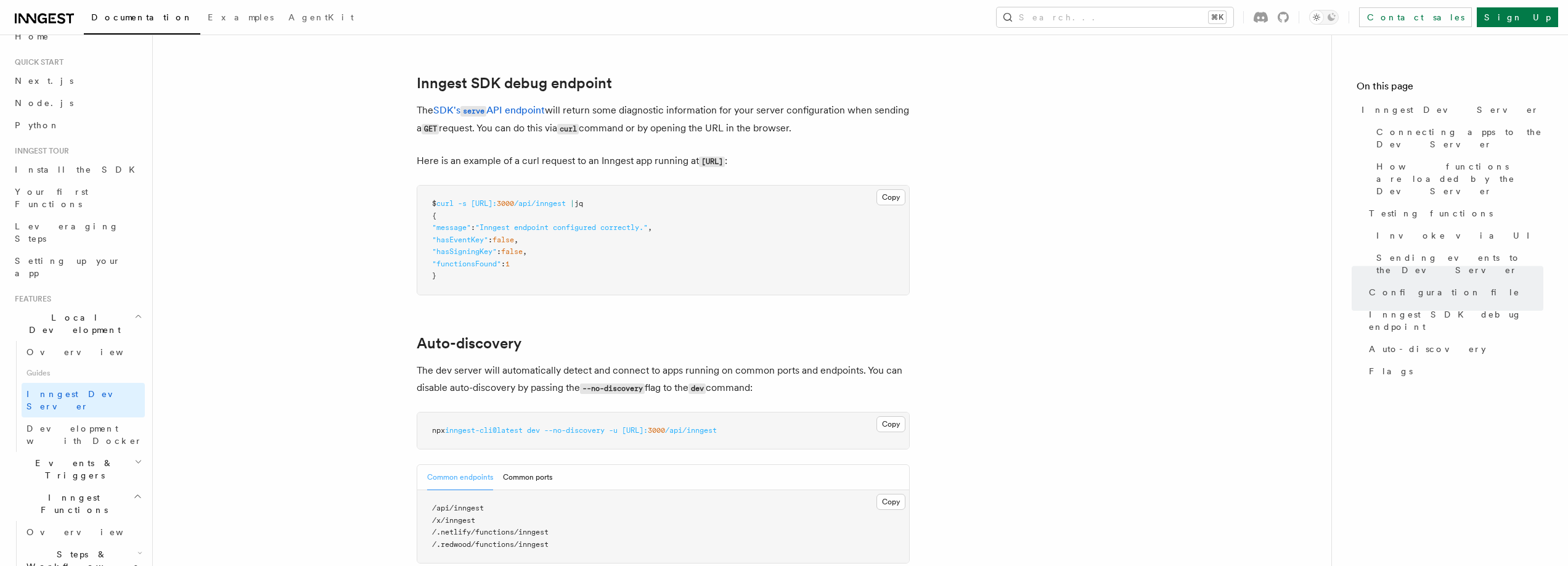
scroll to position [3528, 0]
click at [893, 188] on button "Copy Copied" at bounding box center [891, 196] width 29 height 16
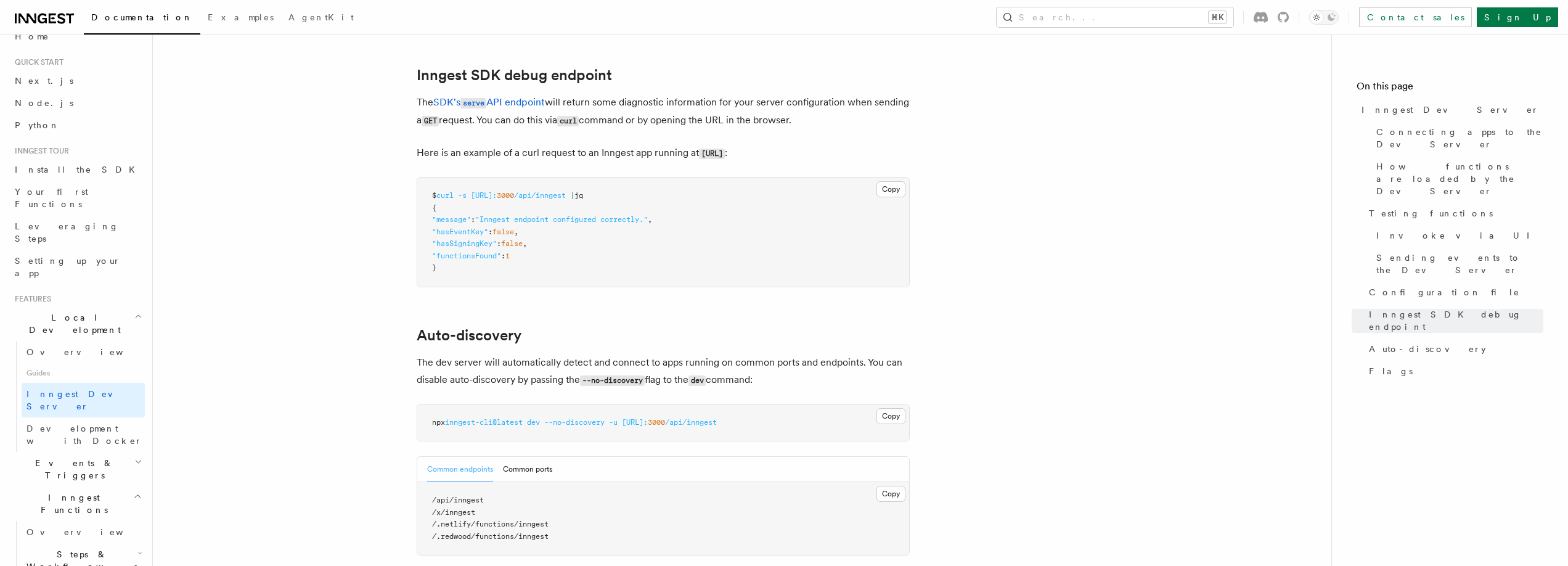
scroll to position [3466, 0]
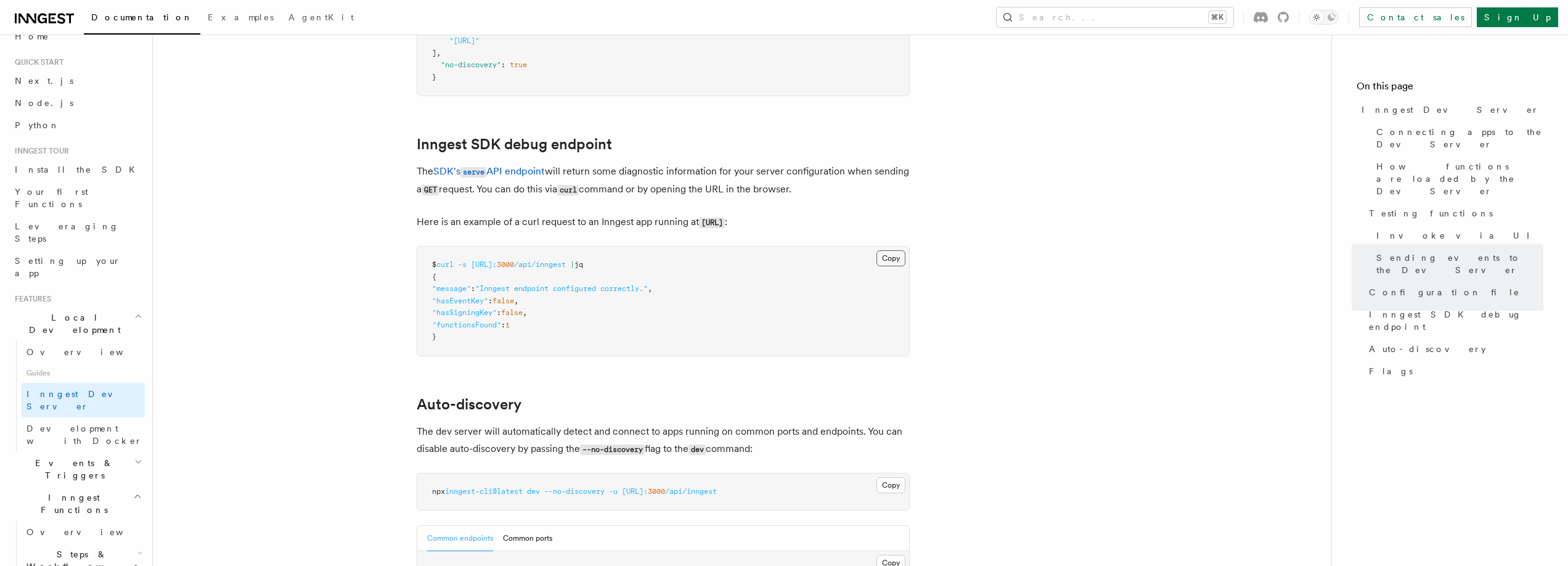
click at [890, 250] on button "Copy Copied" at bounding box center [891, 258] width 29 height 16
click at [877, 250] on button "Copy Copied" at bounding box center [891, 258] width 29 height 16
